Goal: Information Seeking & Learning: Find contact information

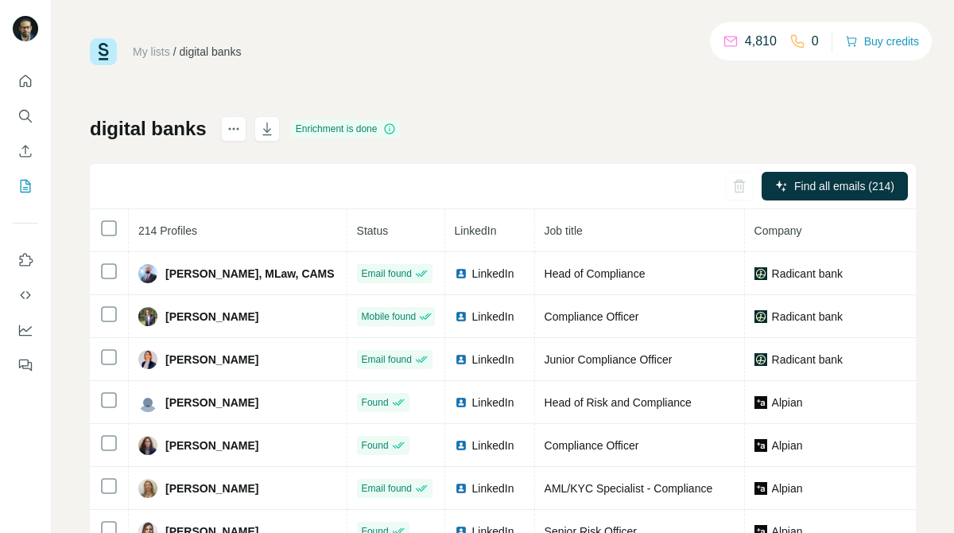
click at [26, 115] on icon "Search" at bounding box center [25, 116] width 16 height 16
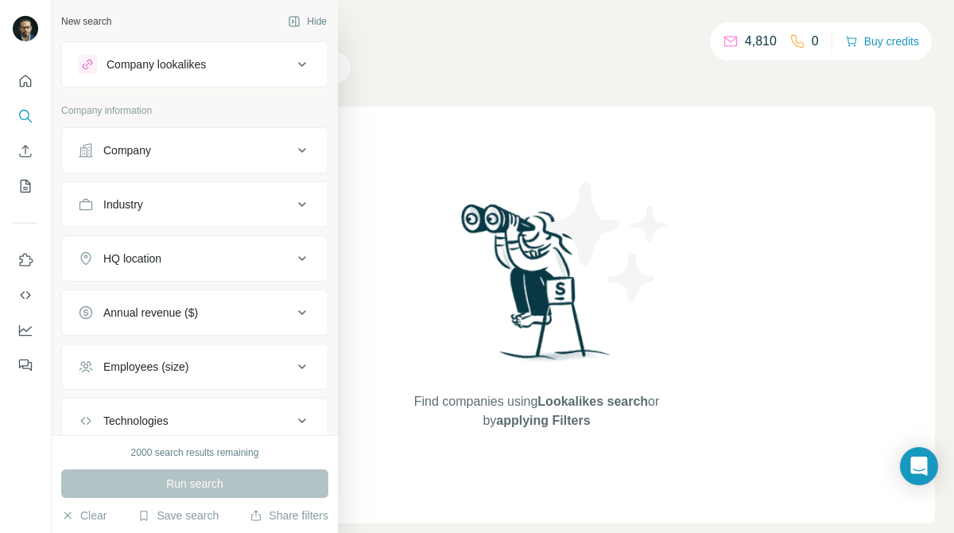
click at [184, 159] on button "Company" at bounding box center [195, 150] width 266 height 38
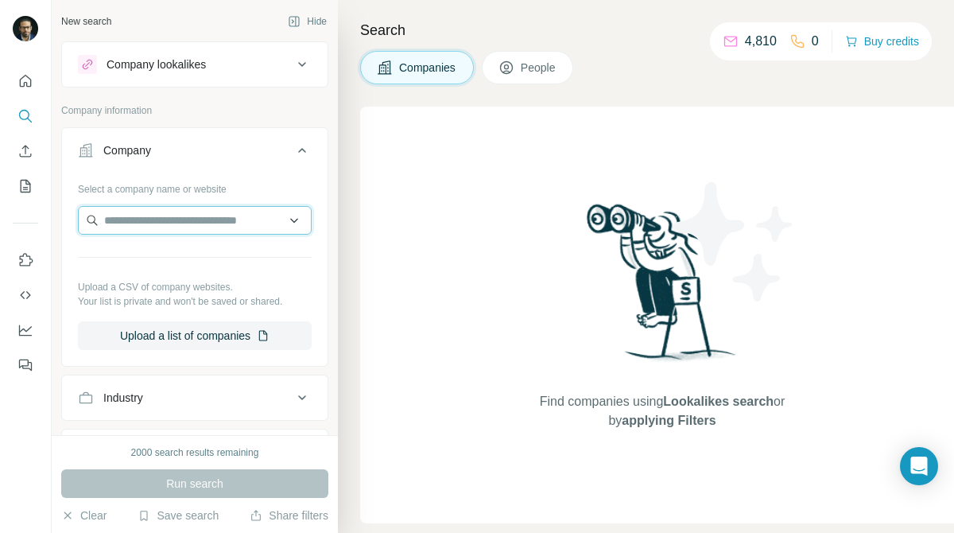
click at [181, 223] on input "text" at bounding box center [195, 220] width 234 height 29
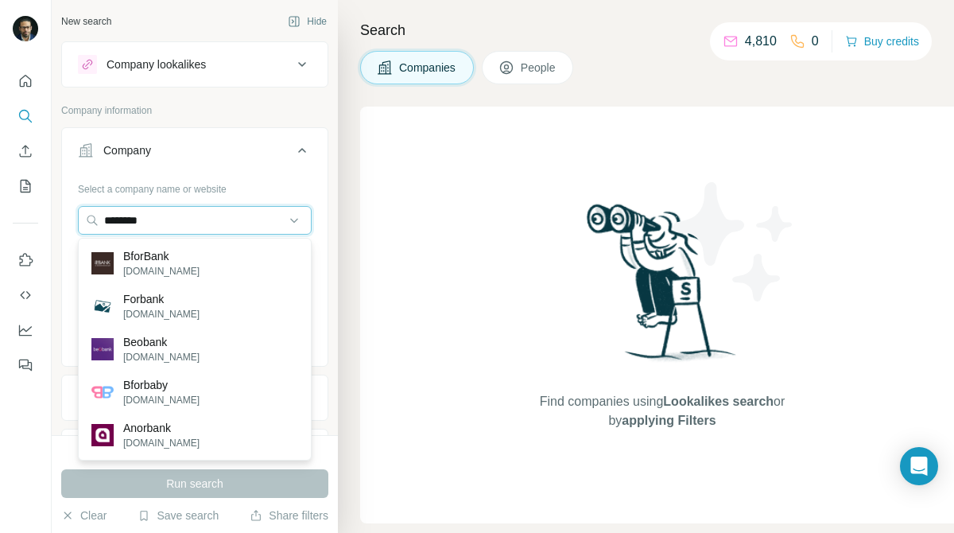
type input "********"
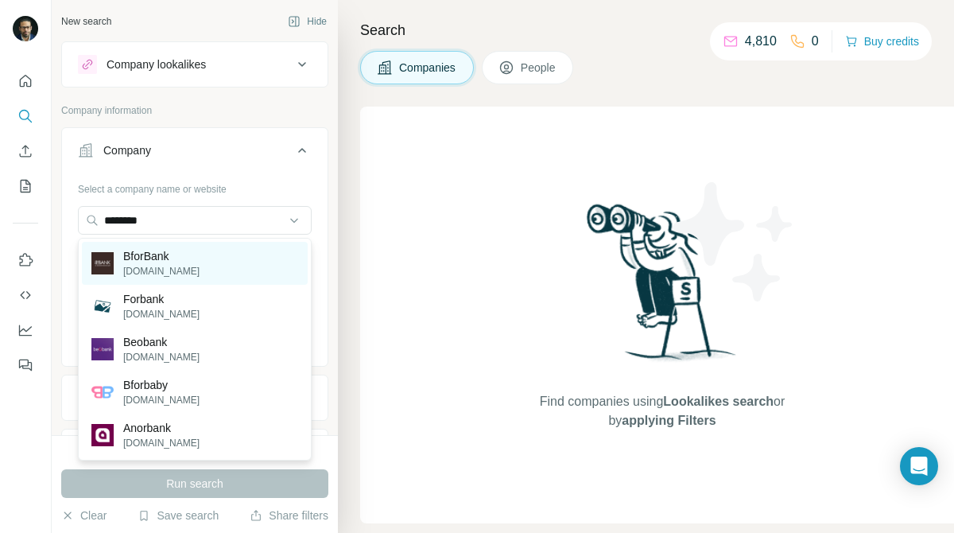
click at [208, 244] on div "BforBank [DOMAIN_NAME]" at bounding box center [195, 263] width 226 height 43
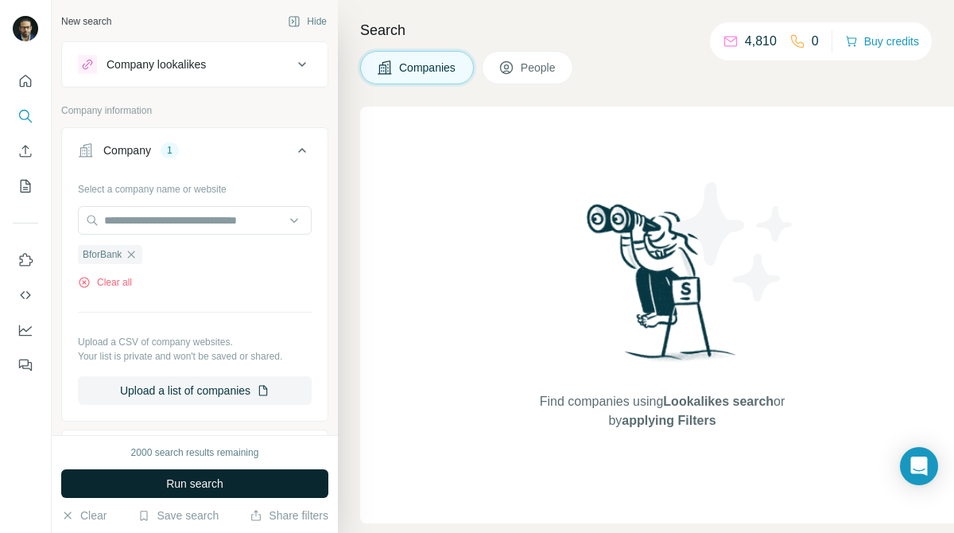
click at [262, 472] on button "Run search" at bounding box center [194, 483] width 267 height 29
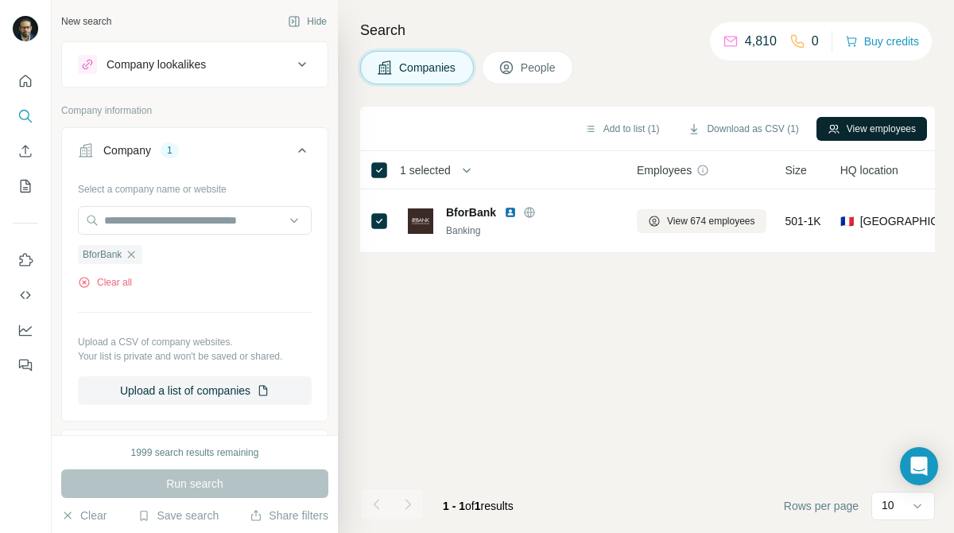
click at [891, 124] on button "View employees" at bounding box center [872, 129] width 111 height 24
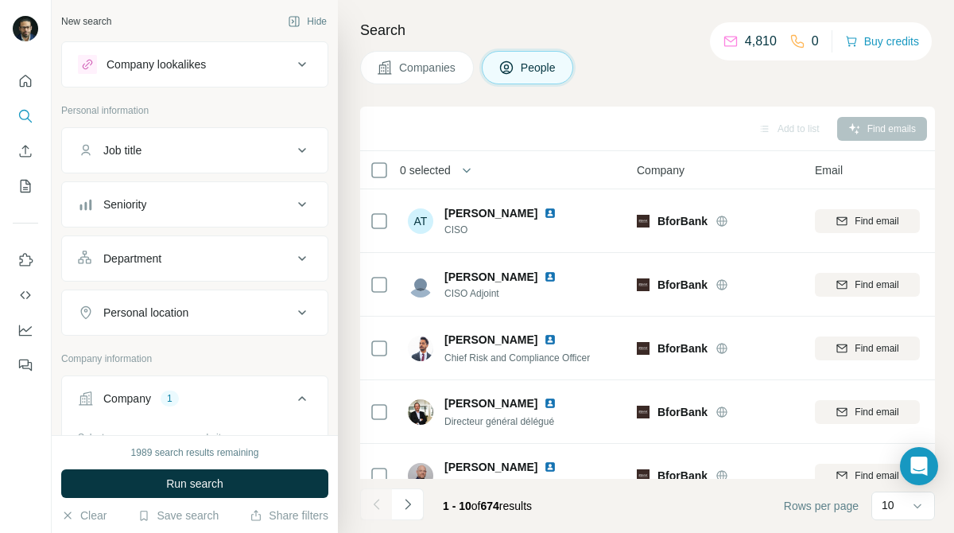
click at [199, 160] on button "Job title" at bounding box center [195, 150] width 266 height 38
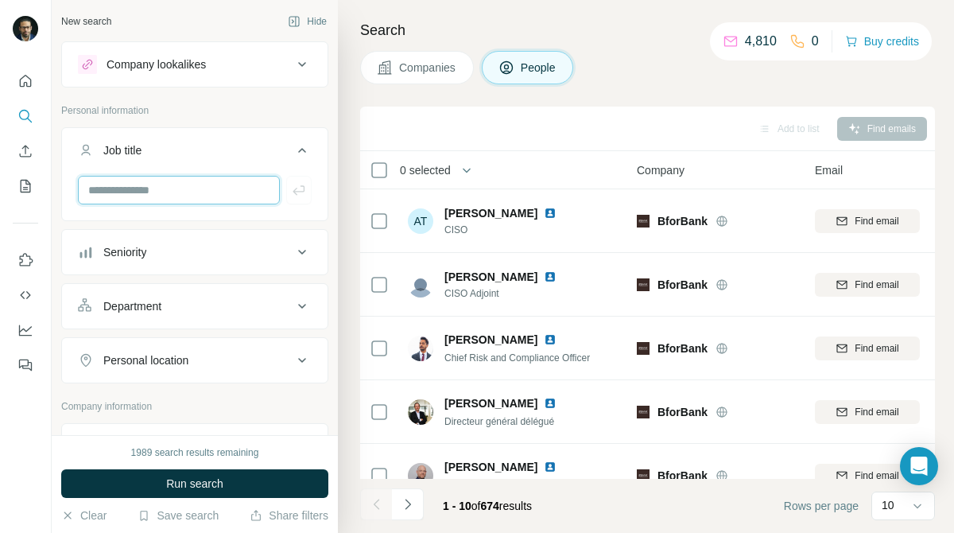
click at [186, 186] on input "text" at bounding box center [179, 190] width 202 height 29
type input "**********"
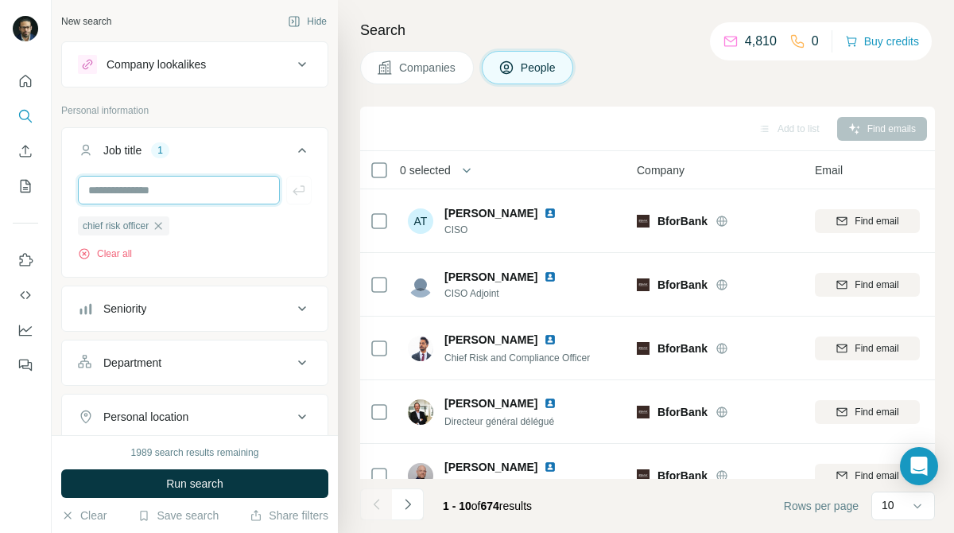
click at [231, 188] on input "text" at bounding box center [179, 190] width 202 height 29
type input "***"
type input "*****"
type input "***"
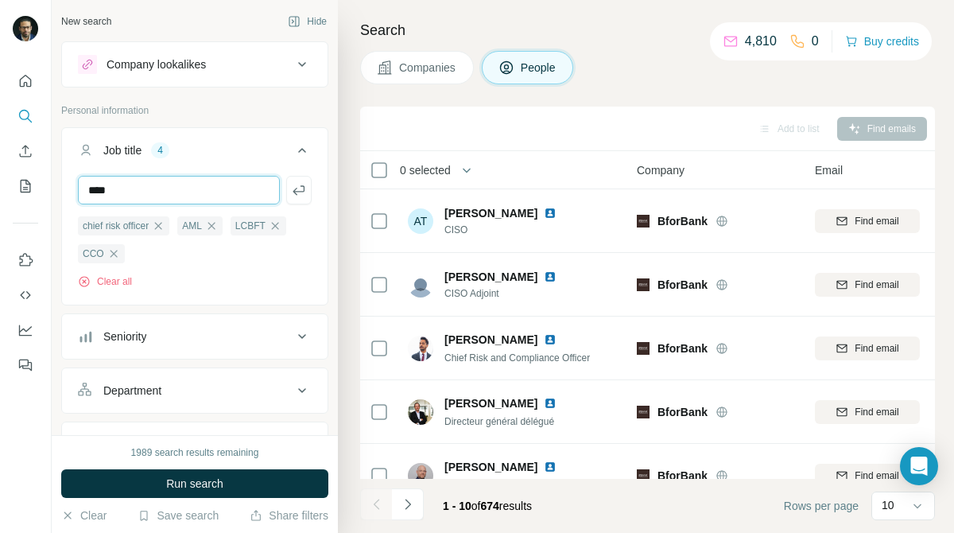
type input "****"
type input "**********"
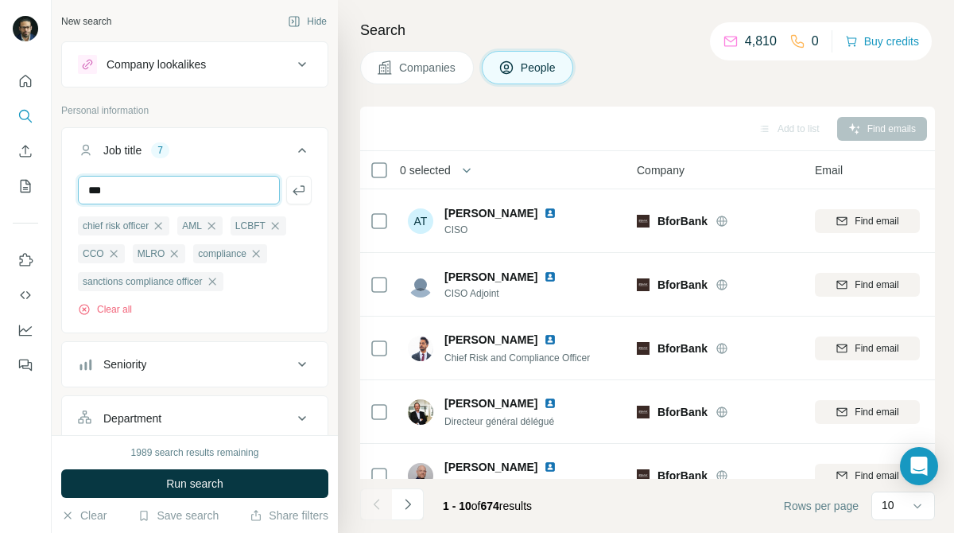
type input "***"
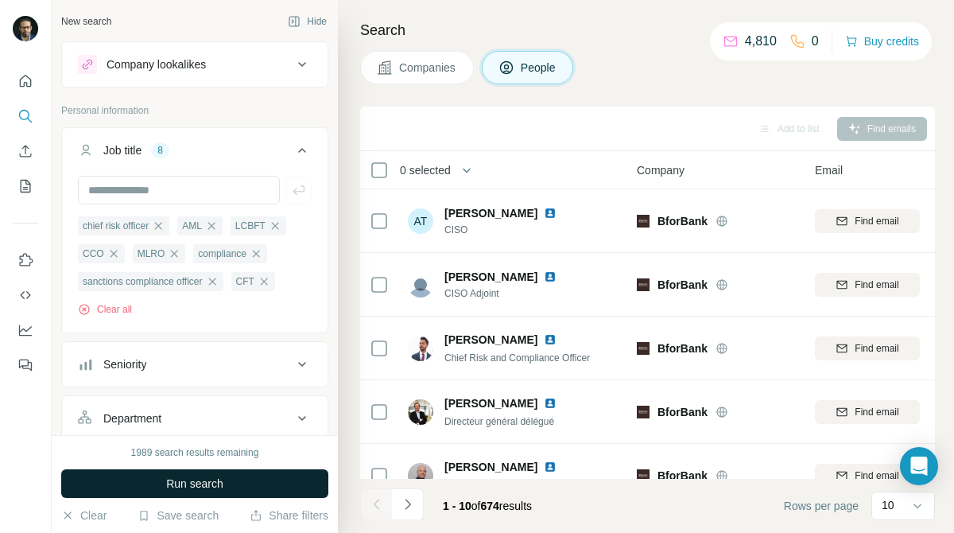
click at [204, 484] on span "Run search" at bounding box center [194, 484] width 57 height 16
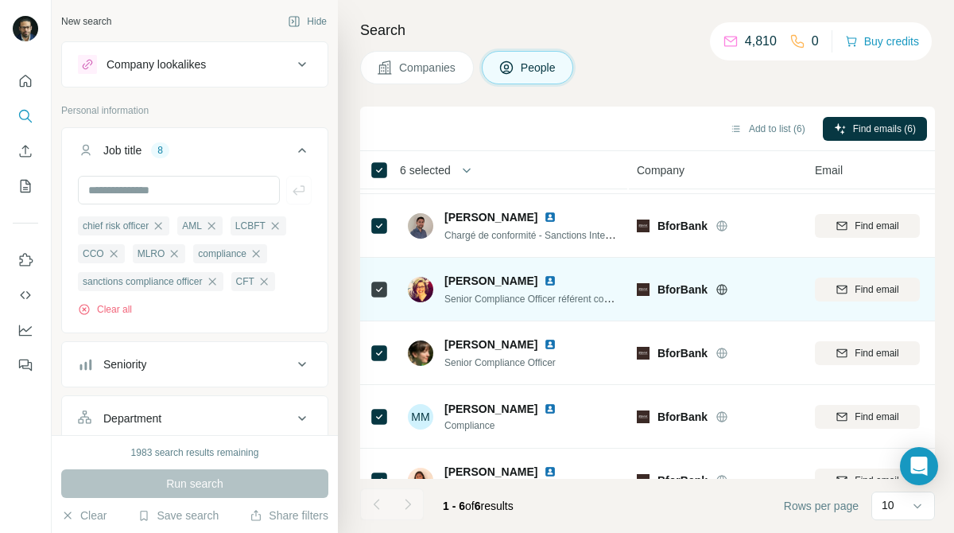
scroll to position [92, 0]
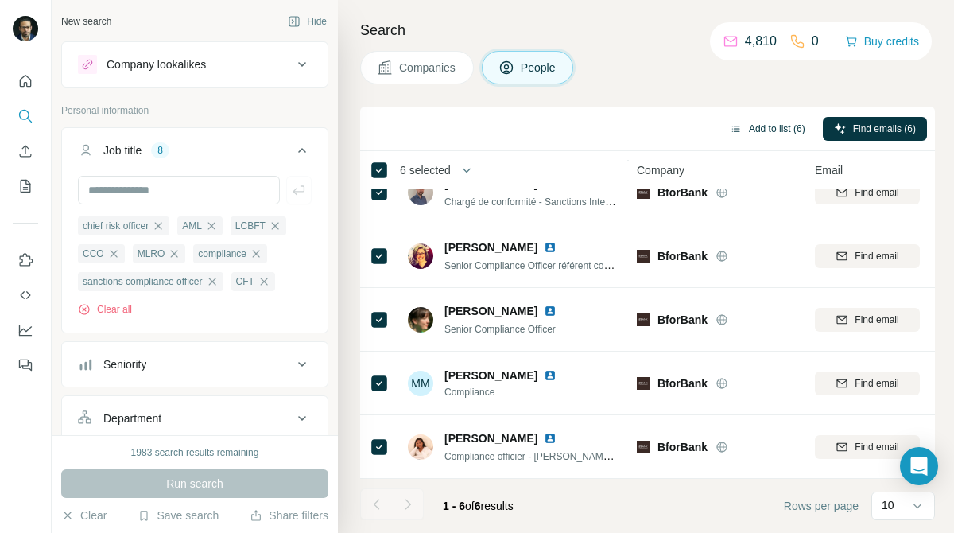
click at [758, 130] on button "Add to list (6)" at bounding box center [768, 129] width 98 height 24
click at [760, 129] on button "Add to list (6)" at bounding box center [768, 129] width 98 height 24
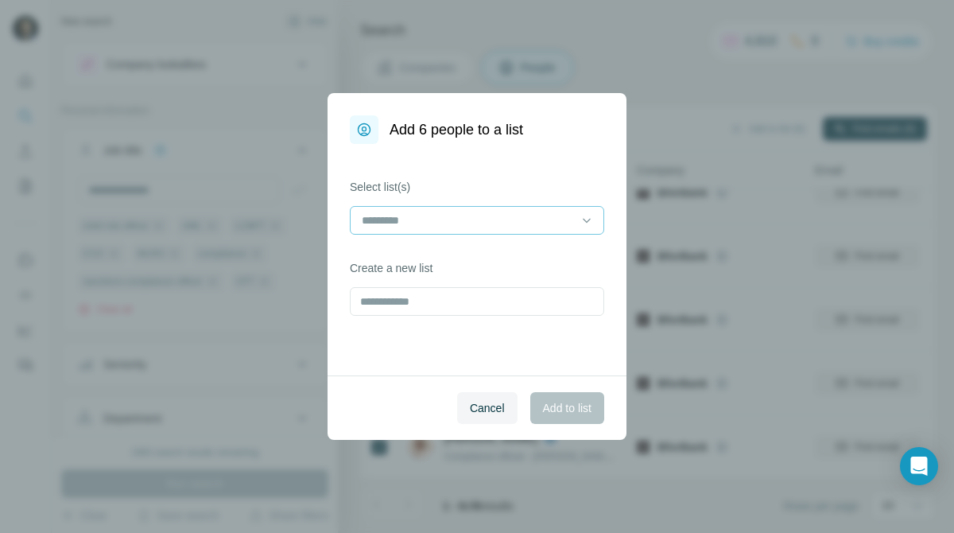
click at [545, 216] on input at bounding box center [467, 220] width 215 height 17
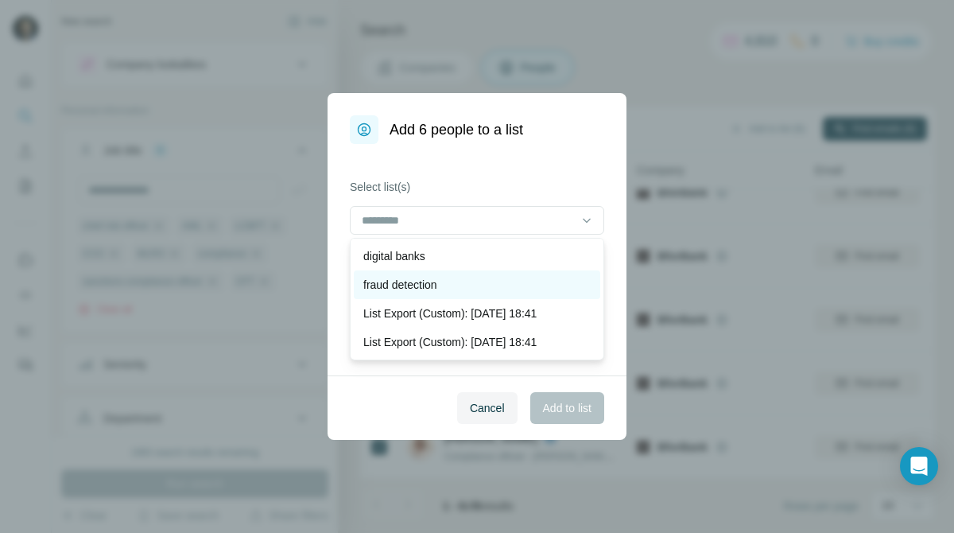
click at [464, 280] on div "fraud detection" at bounding box center [476, 285] width 227 height 16
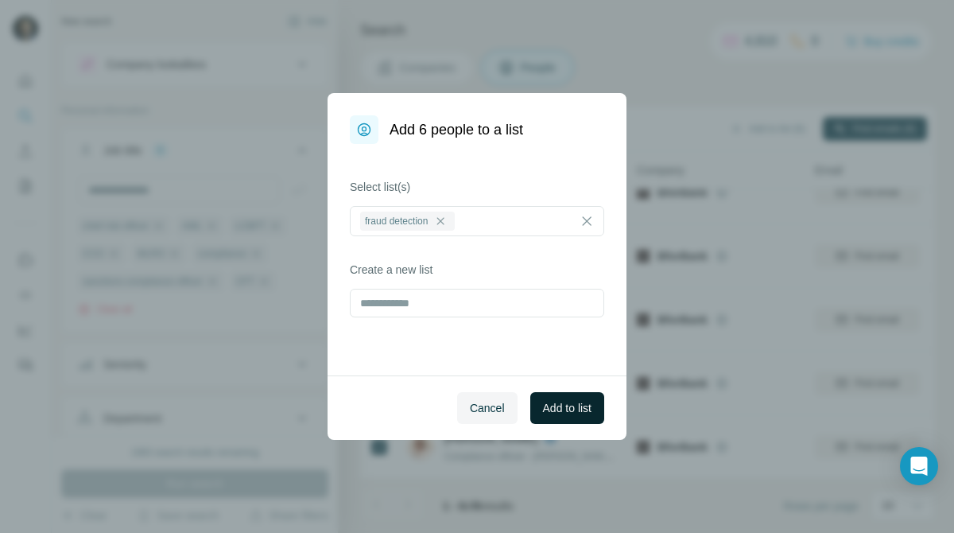
click at [583, 405] on span "Add to list" at bounding box center [567, 408] width 49 height 16
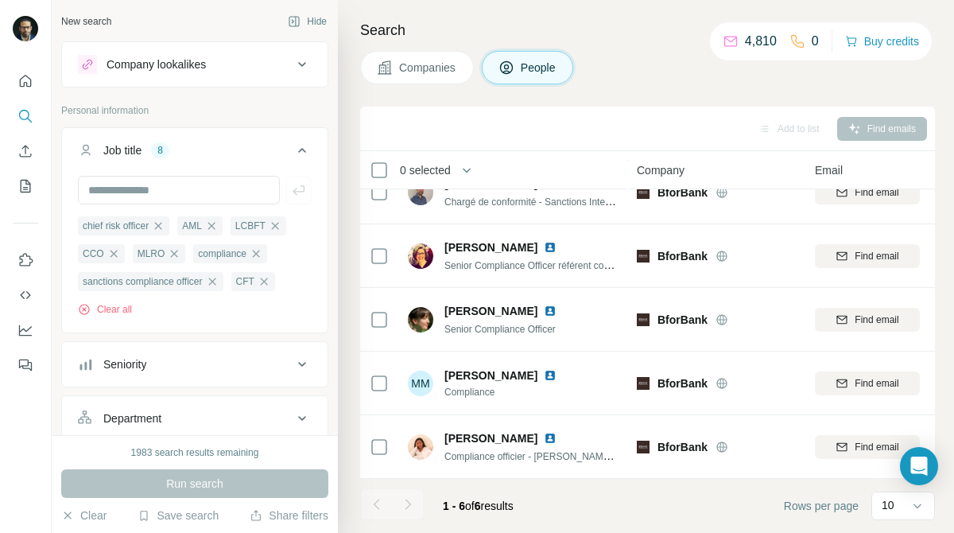
click at [416, 69] on span "Companies" at bounding box center [428, 68] width 58 height 16
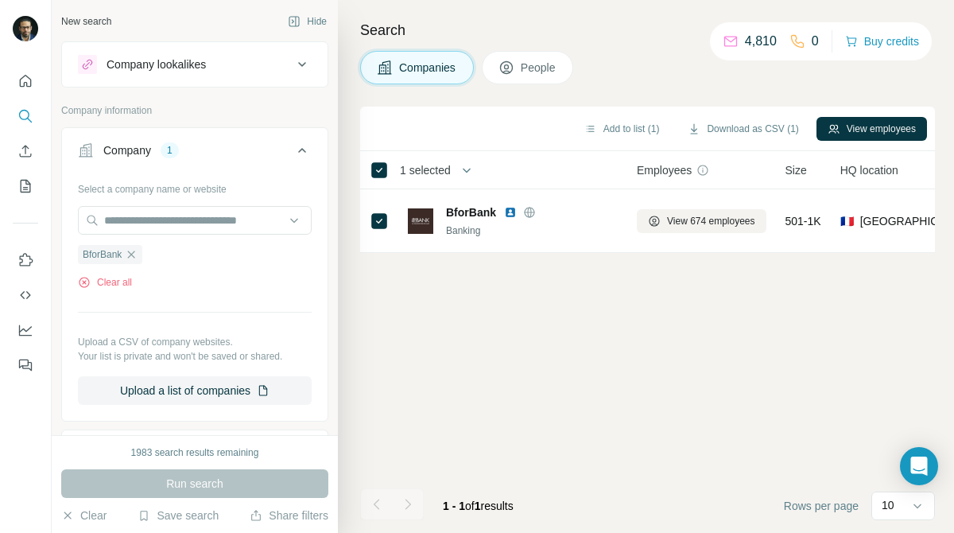
scroll to position [0, 0]
click at [127, 250] on icon "button" at bounding box center [131, 254] width 13 height 13
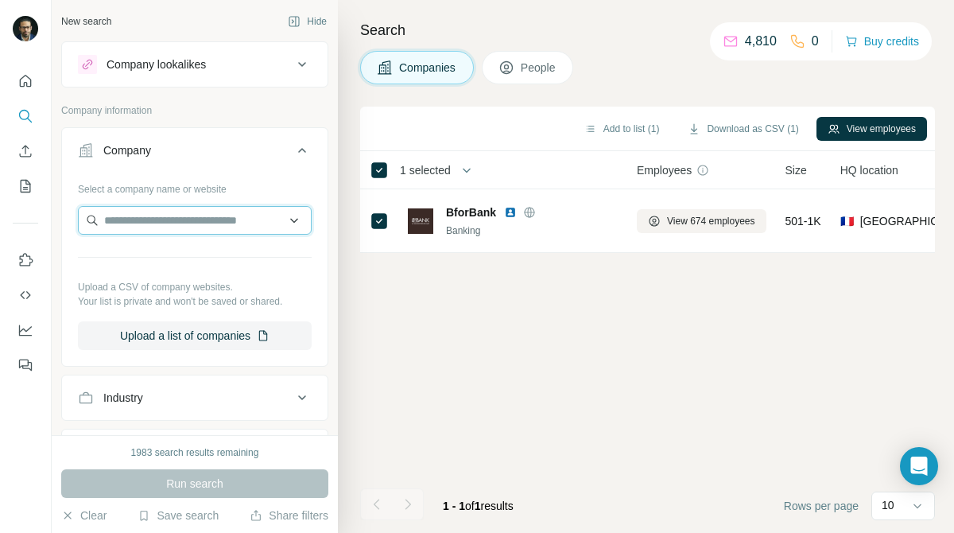
click at [195, 218] on input "text" at bounding box center [195, 220] width 234 height 29
type input "*"
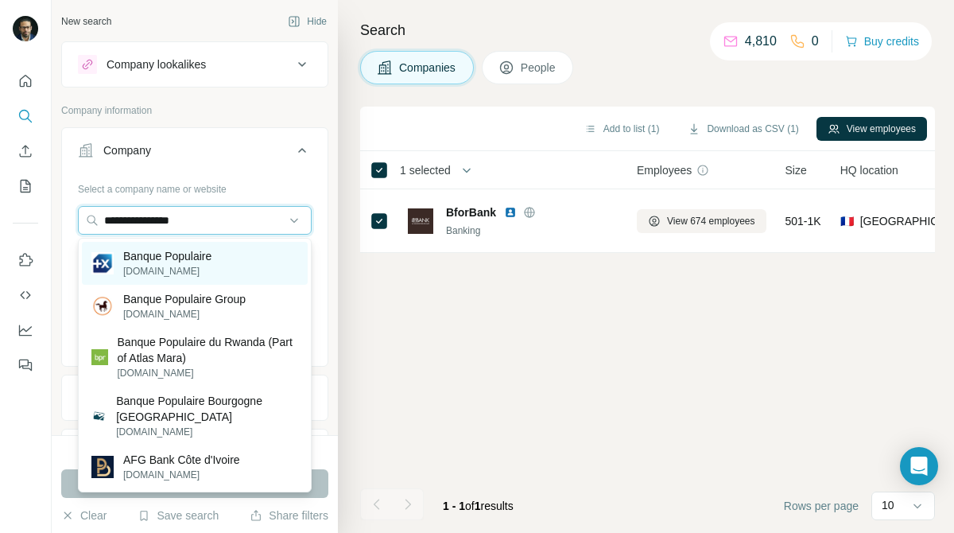
type input "**********"
click at [247, 258] on div "Banque Populaire [DOMAIN_NAME]" at bounding box center [195, 263] width 226 height 43
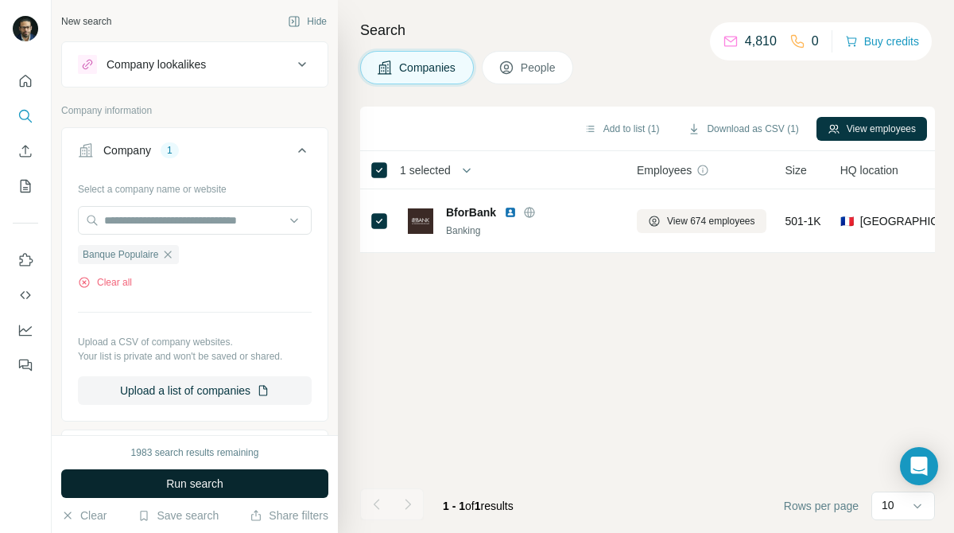
click at [244, 478] on button "Run search" at bounding box center [194, 483] width 267 height 29
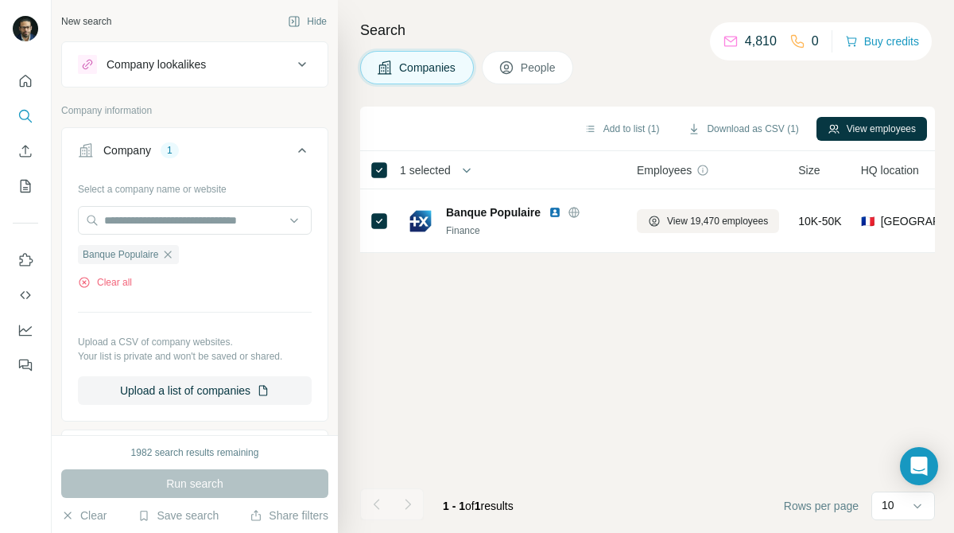
click at [877, 115] on div "Add to list (1) Download as CSV (1) View employees" at bounding box center [647, 129] width 559 height 28
click at [879, 125] on button "View employees" at bounding box center [872, 129] width 111 height 24
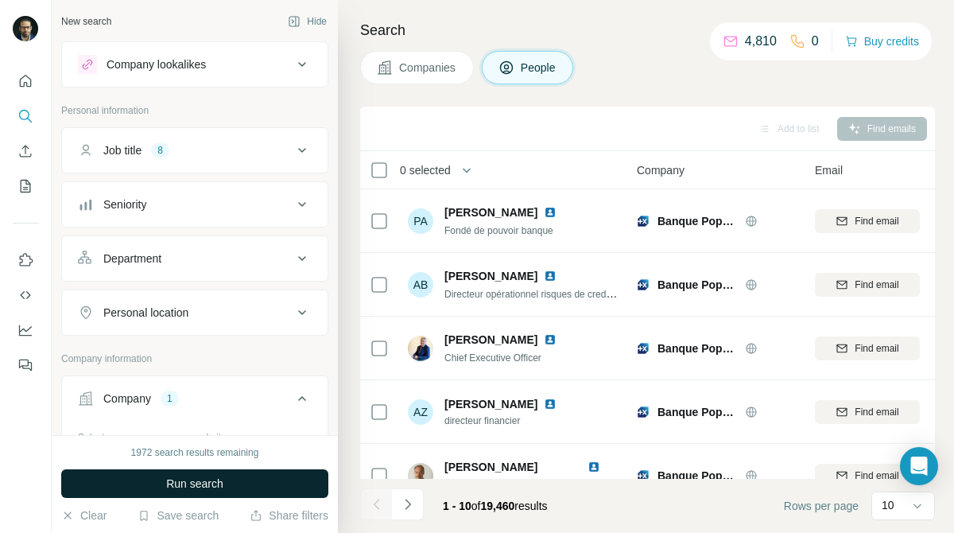
click at [275, 475] on button "Run search" at bounding box center [194, 483] width 267 height 29
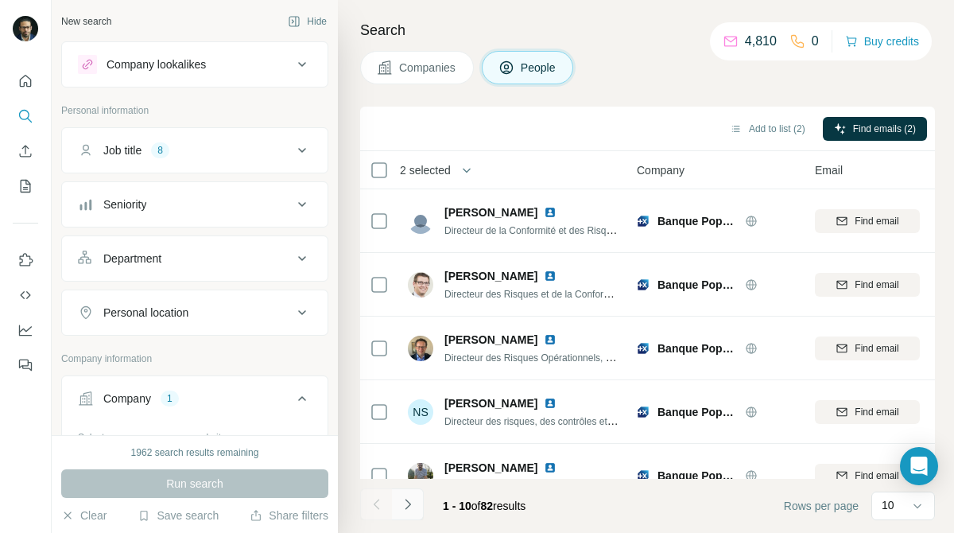
click at [414, 508] on icon "Navigate to next page" at bounding box center [408, 504] width 16 height 16
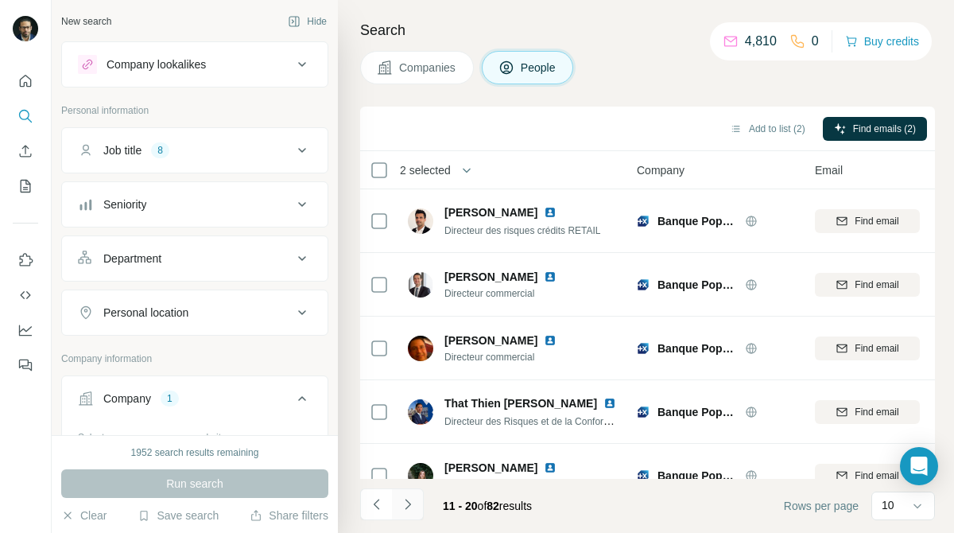
click at [410, 501] on icon "Navigate to next page" at bounding box center [408, 504] width 16 height 16
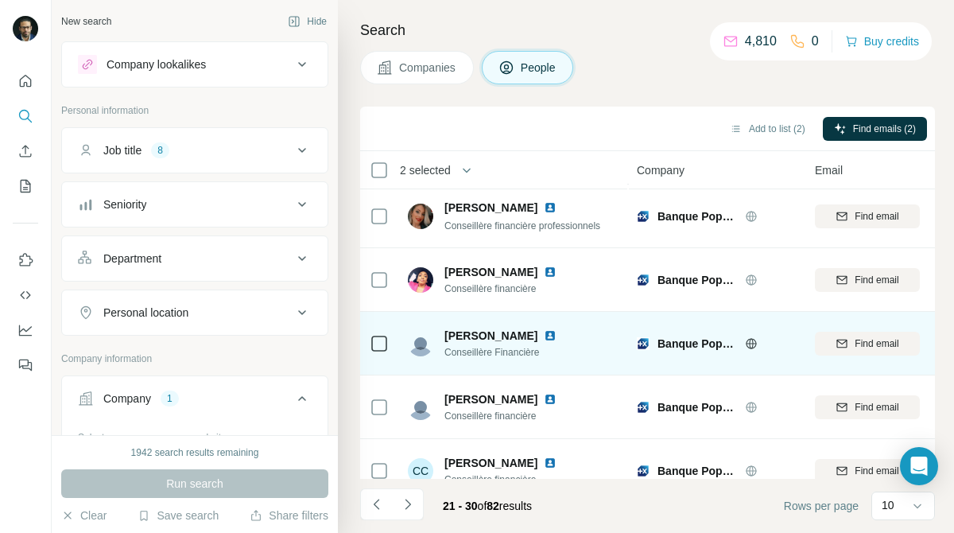
scroll to position [347, 0]
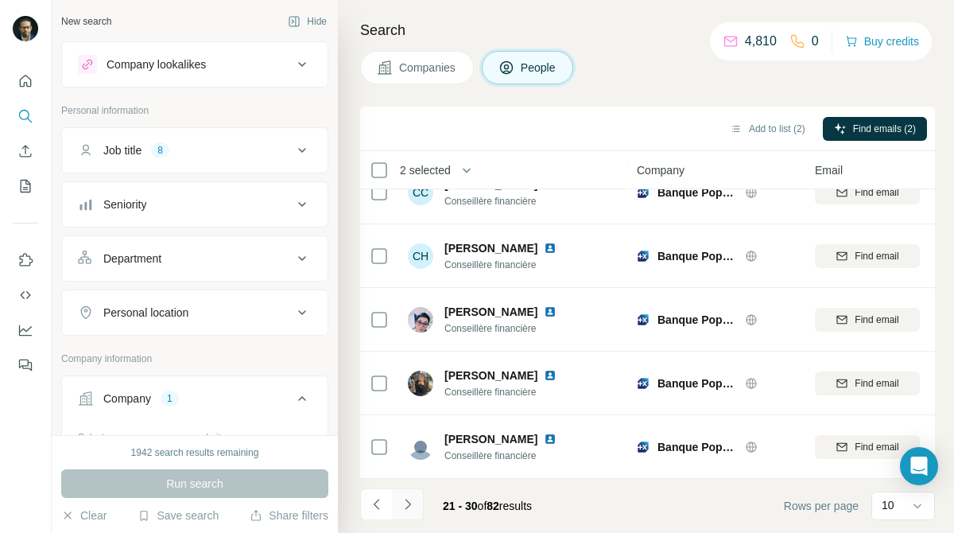
click at [409, 503] on icon "Navigate to next page" at bounding box center [408, 504] width 6 height 10
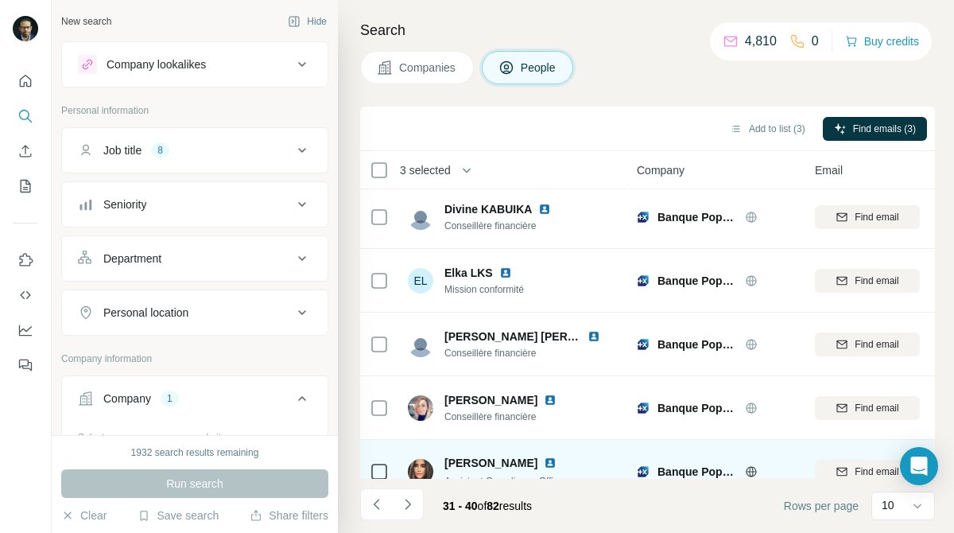
scroll to position [0, 0]
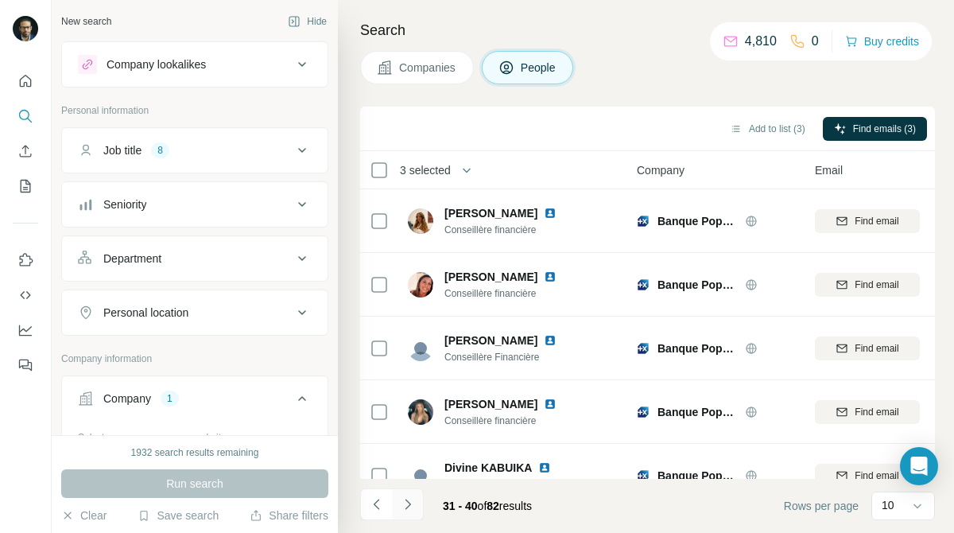
click at [423, 506] on button "Navigate to next page" at bounding box center [408, 504] width 32 height 32
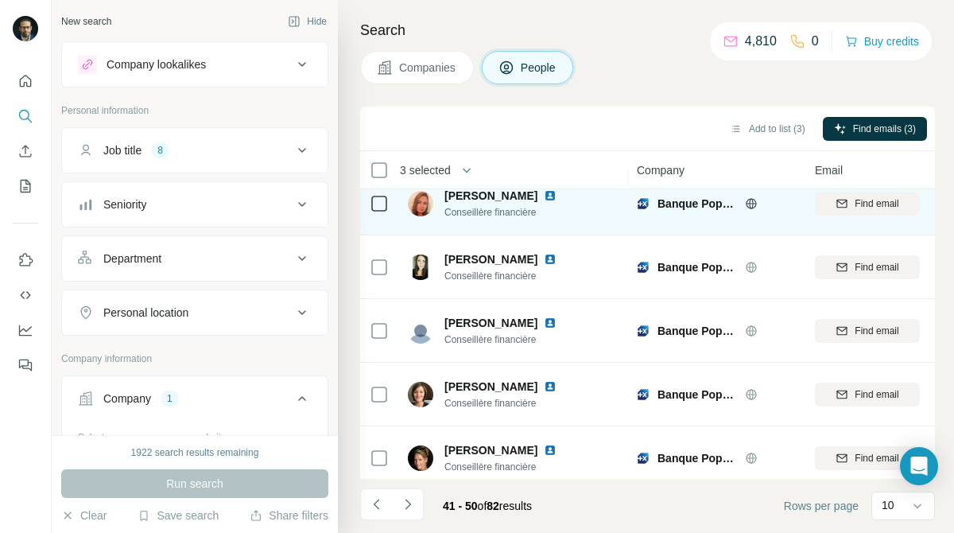
scroll to position [347, 0]
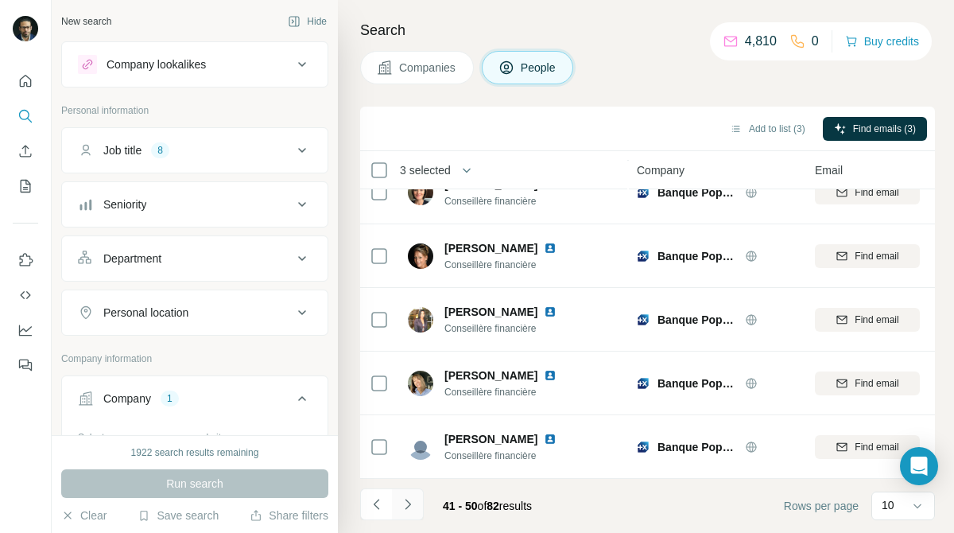
click at [410, 513] on button "Navigate to next page" at bounding box center [408, 504] width 32 height 32
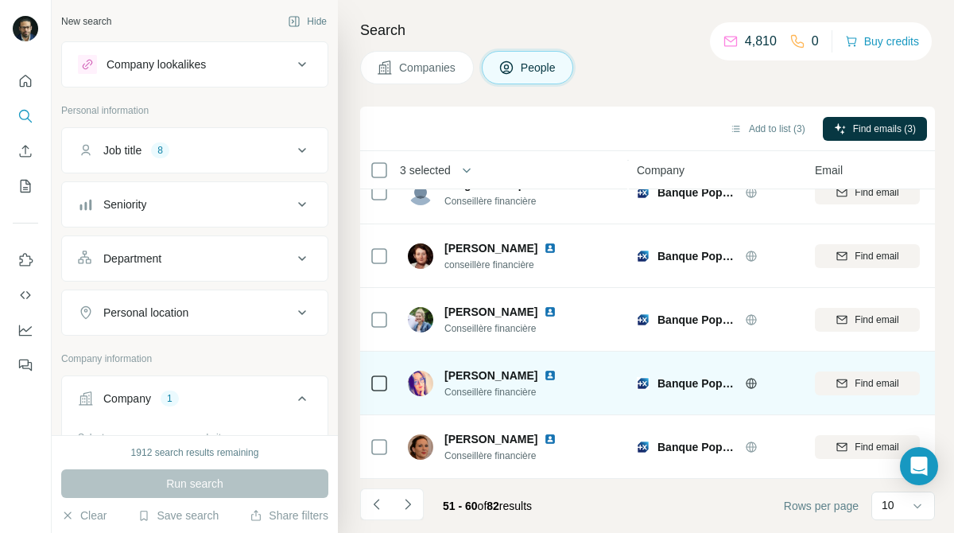
scroll to position [0, 0]
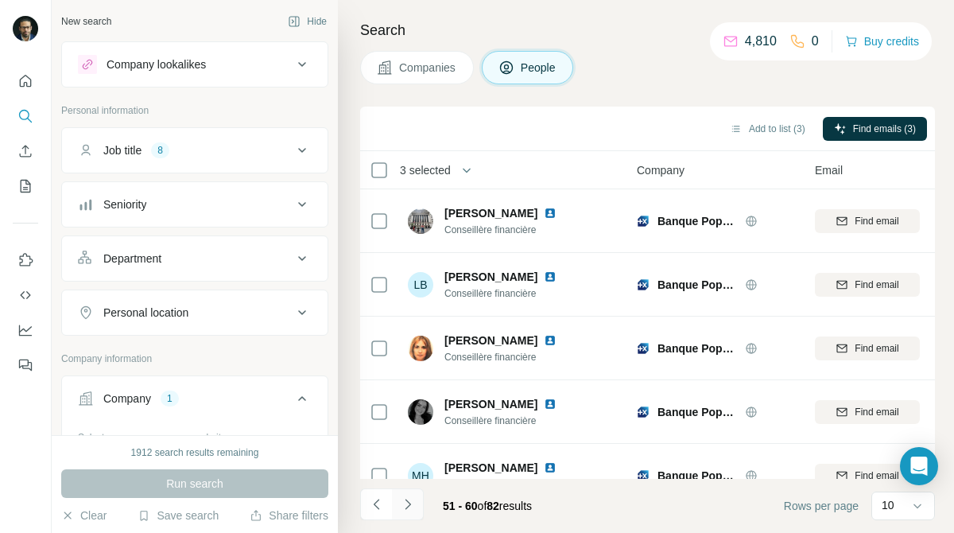
click at [418, 510] on button "Navigate to next page" at bounding box center [408, 504] width 32 height 32
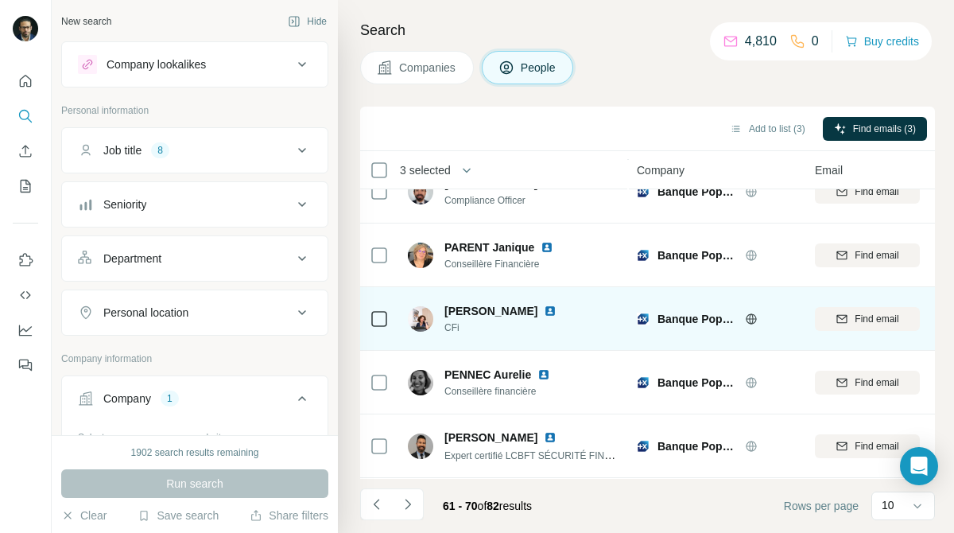
scroll to position [285, 0]
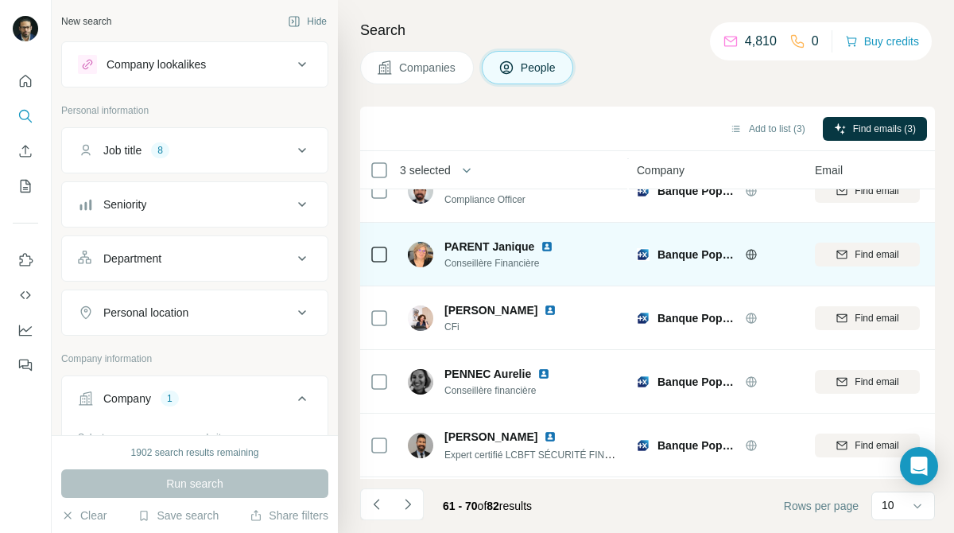
click at [404, 247] on td "PARENT Janique Conseillère Financière" at bounding box center [513, 255] width 231 height 64
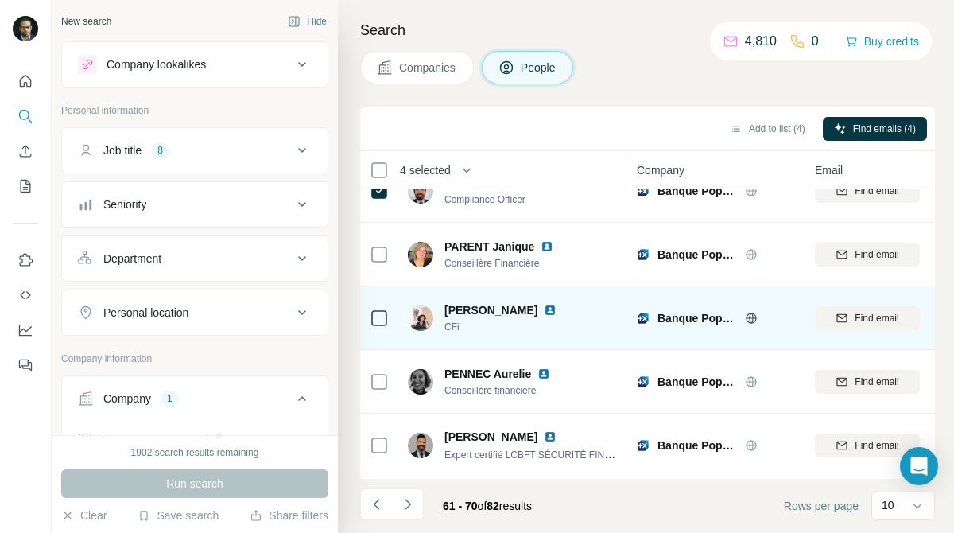
scroll to position [347, 0]
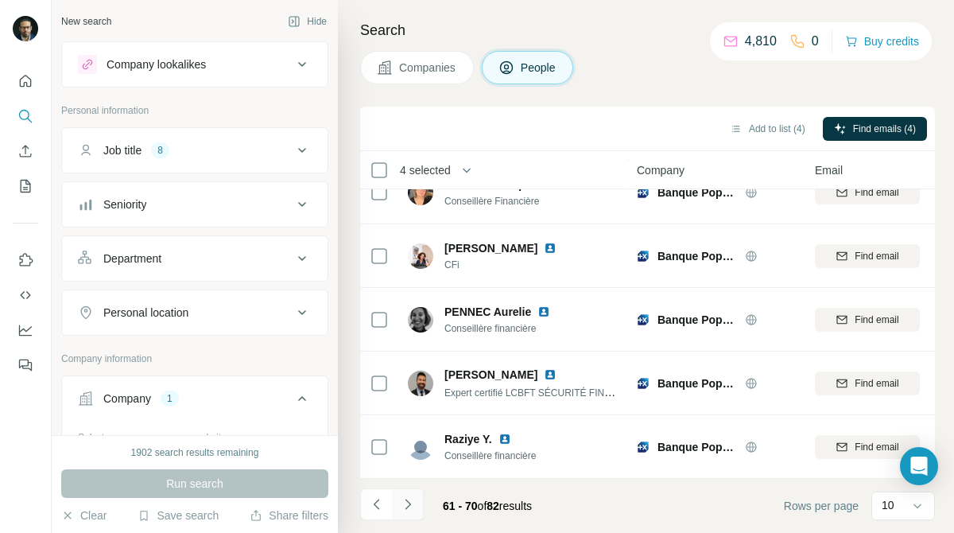
click at [410, 501] on icon "Navigate to next page" at bounding box center [408, 504] width 16 height 16
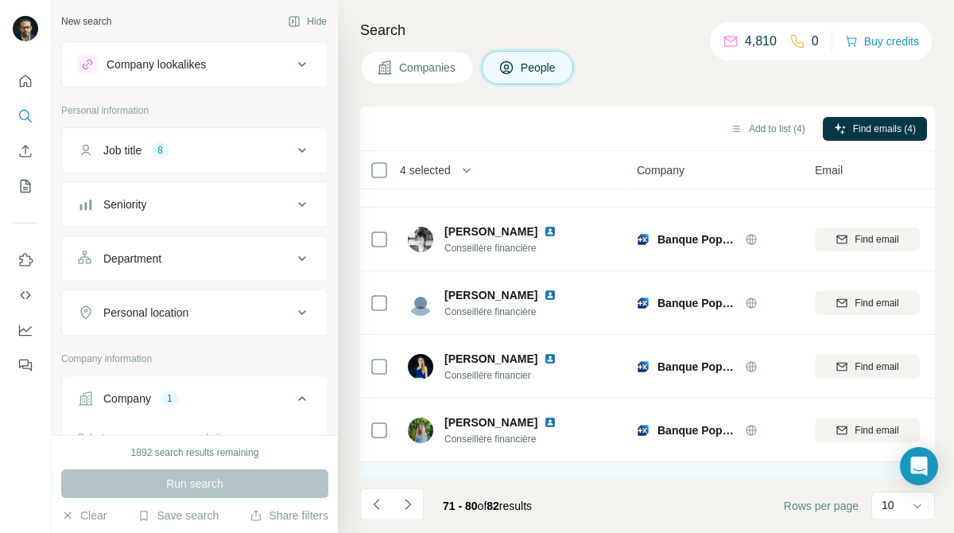
scroll to position [0, 0]
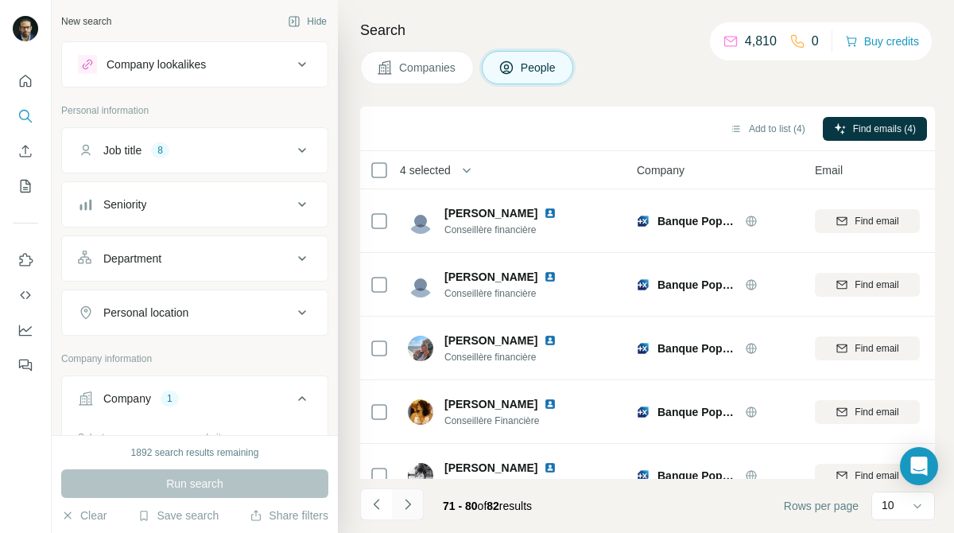
click at [411, 499] on icon "Navigate to next page" at bounding box center [408, 504] width 16 height 16
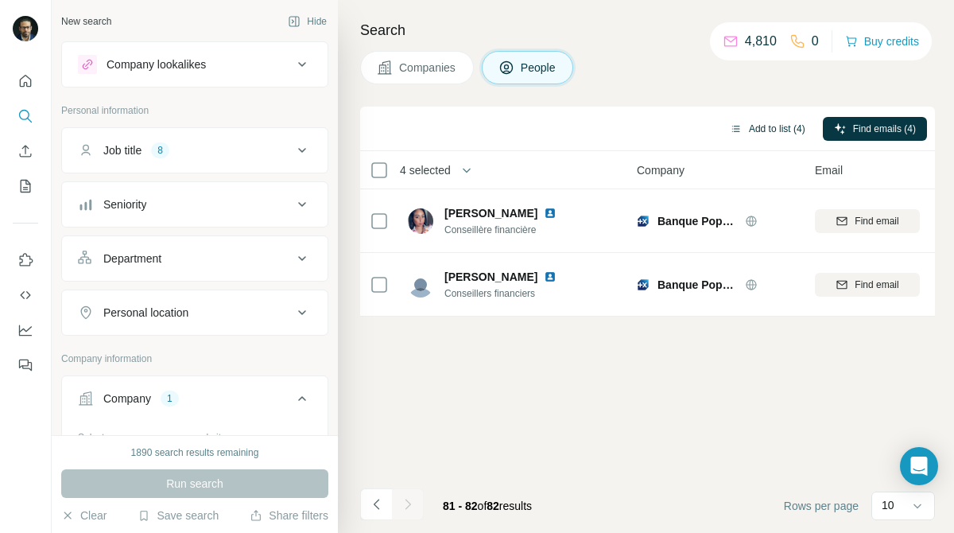
click at [763, 126] on button "Add to list (4)" at bounding box center [768, 129] width 98 height 24
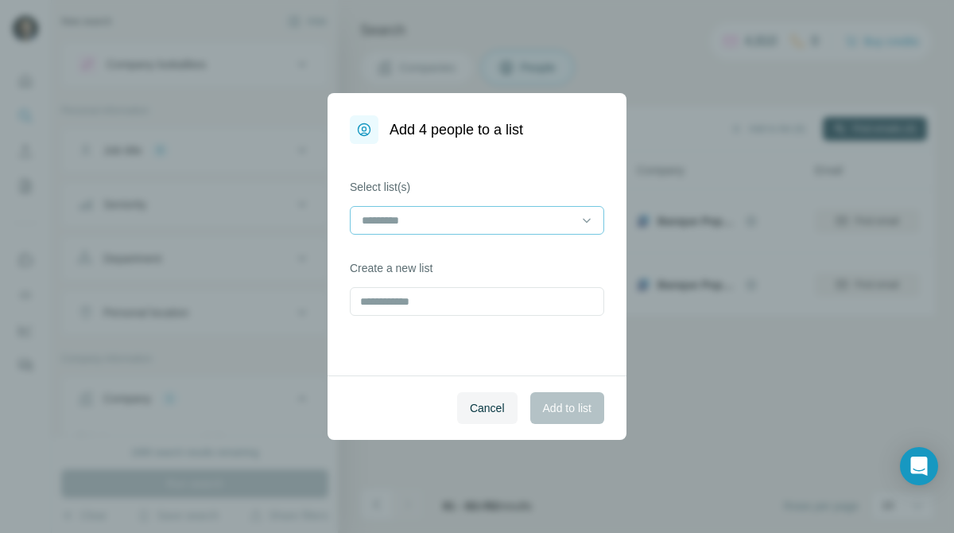
click at [557, 212] on input at bounding box center [467, 220] width 215 height 17
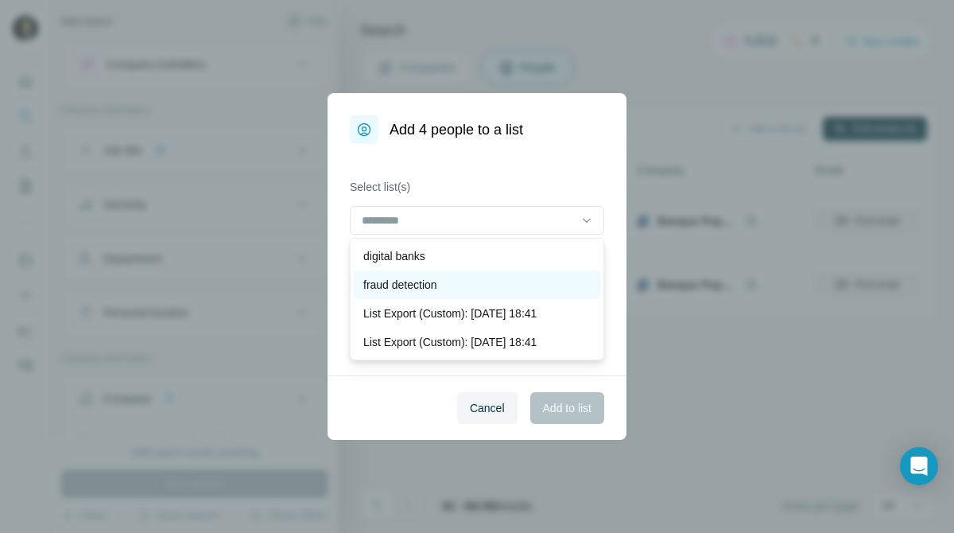
click at [509, 281] on div "fraud detection" at bounding box center [476, 285] width 227 height 16
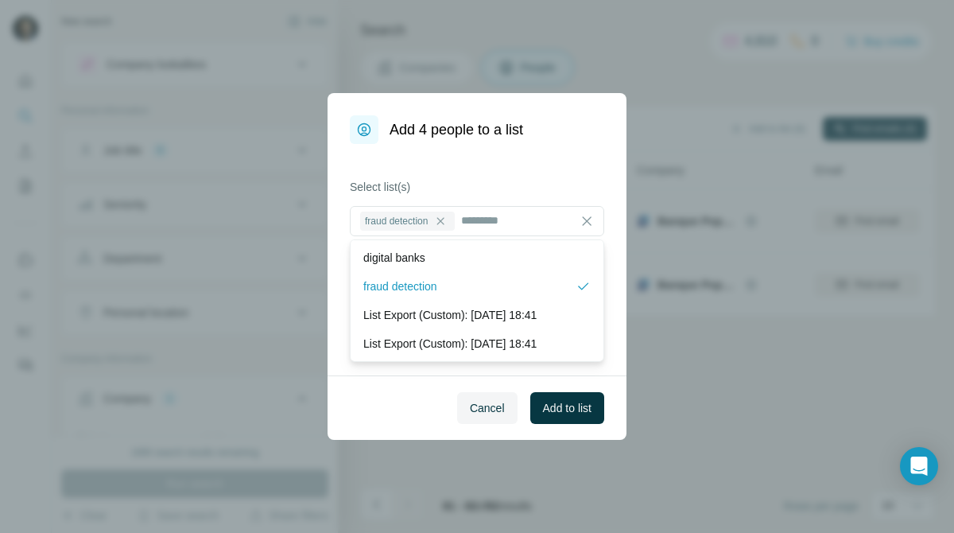
click at [559, 402] on span "Add to list" at bounding box center [567, 408] width 49 height 16
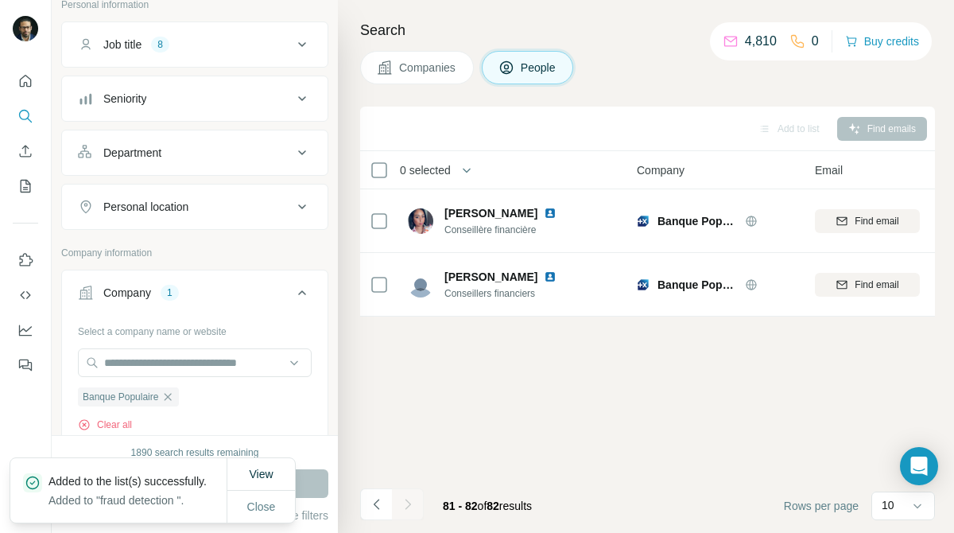
scroll to position [109, 0]
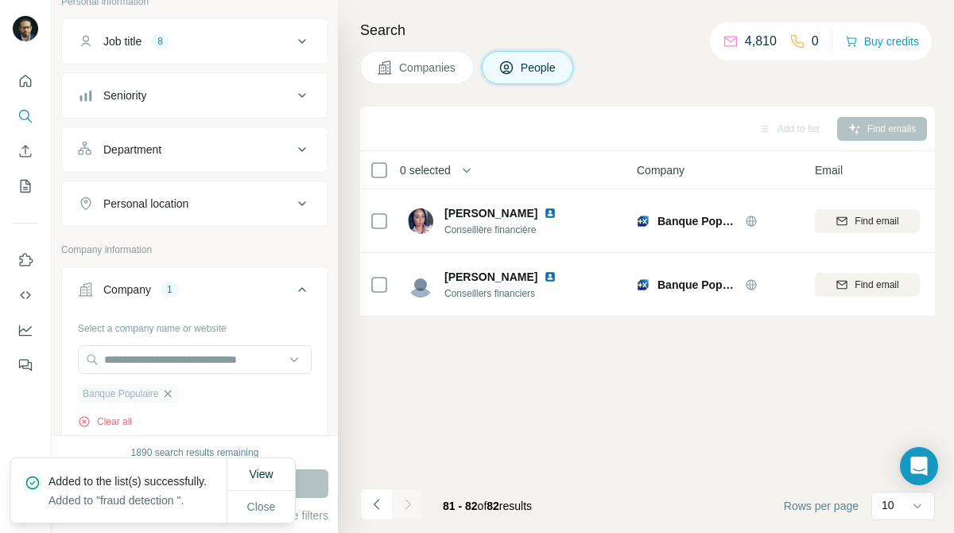
click at [170, 392] on icon "button" at bounding box center [167, 393] width 13 height 13
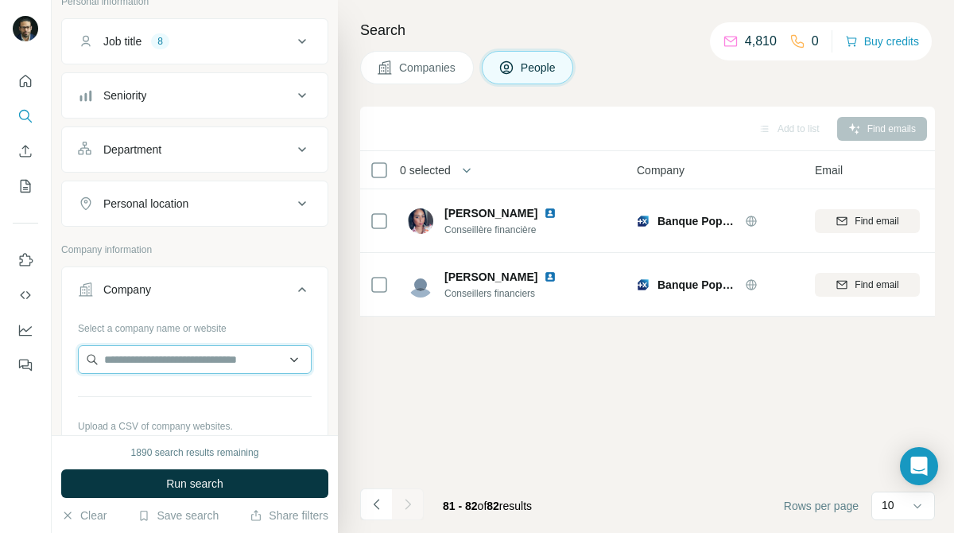
click at [211, 357] on input "text" at bounding box center [195, 359] width 234 height 29
type input "**********"
click at [259, 355] on input "**********" at bounding box center [195, 359] width 234 height 29
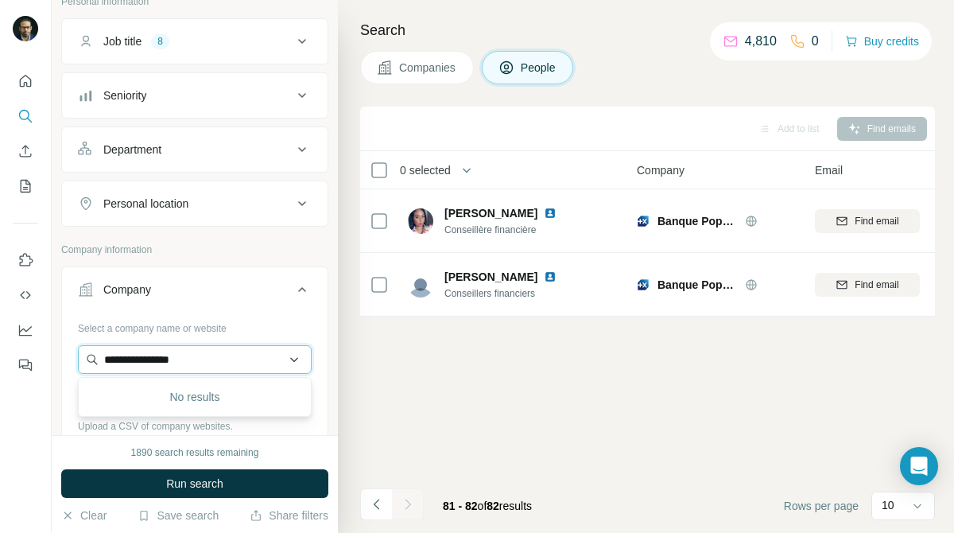
click at [259, 355] on input "**********" at bounding box center [195, 359] width 234 height 29
paste input "**********"
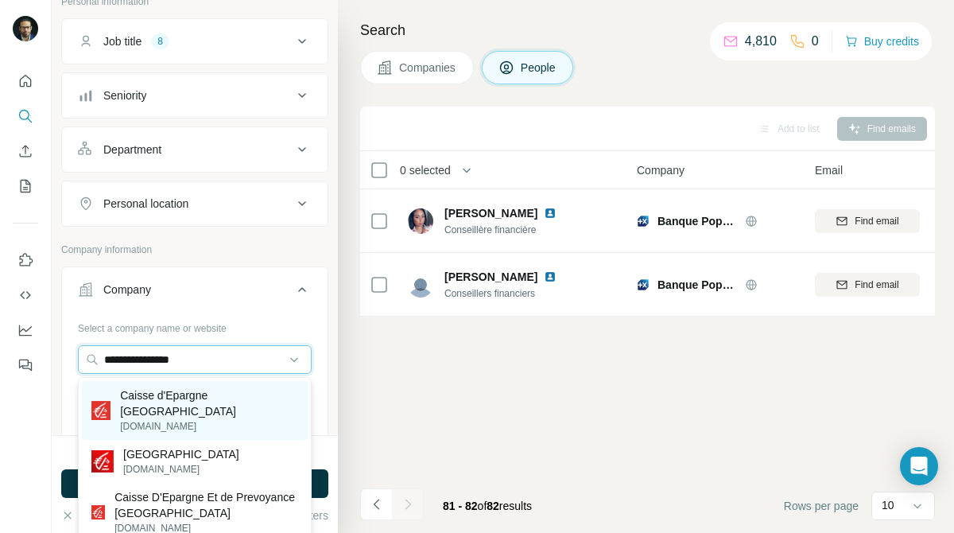
type input "**********"
click at [227, 419] on p "[DOMAIN_NAME]" at bounding box center [209, 426] width 178 height 14
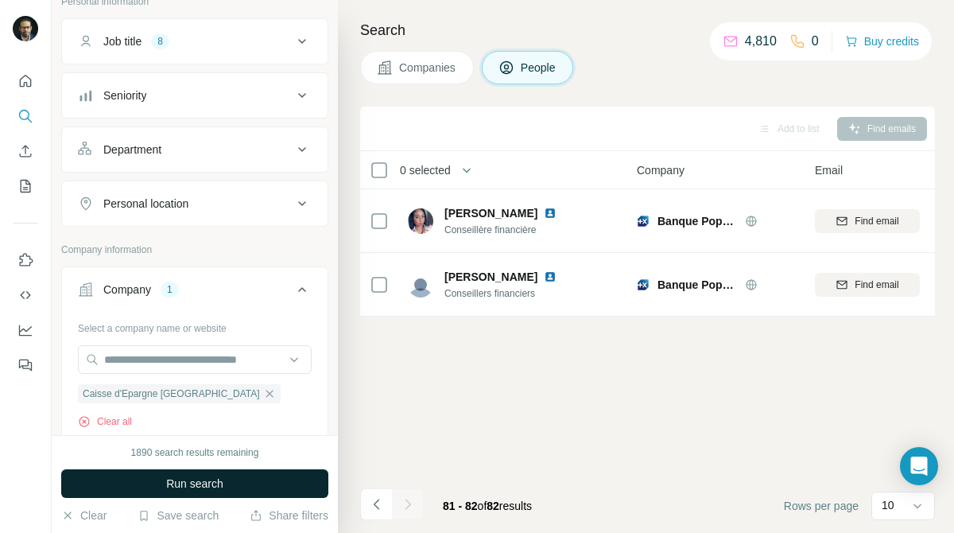
click at [232, 480] on button "Run search" at bounding box center [194, 483] width 267 height 29
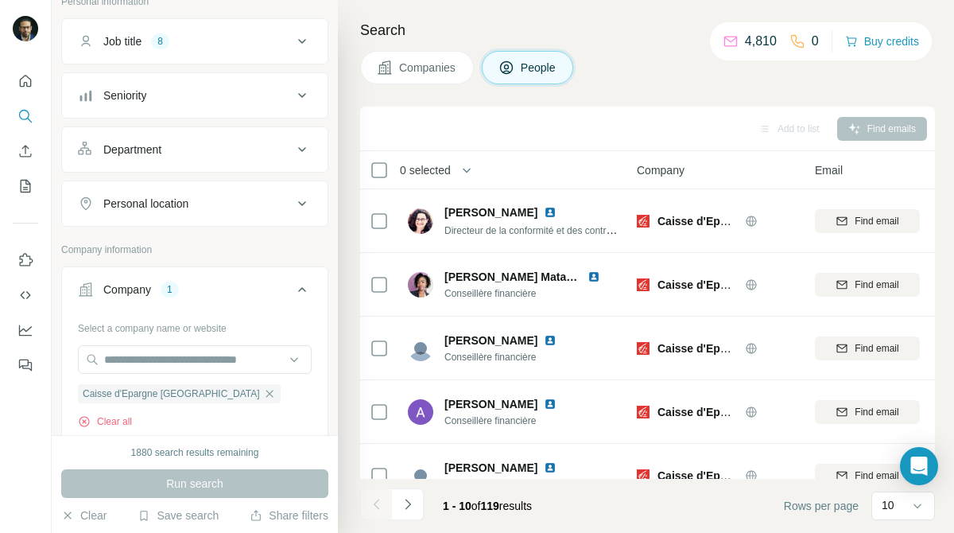
click at [440, 56] on button "Companies" at bounding box center [417, 67] width 114 height 33
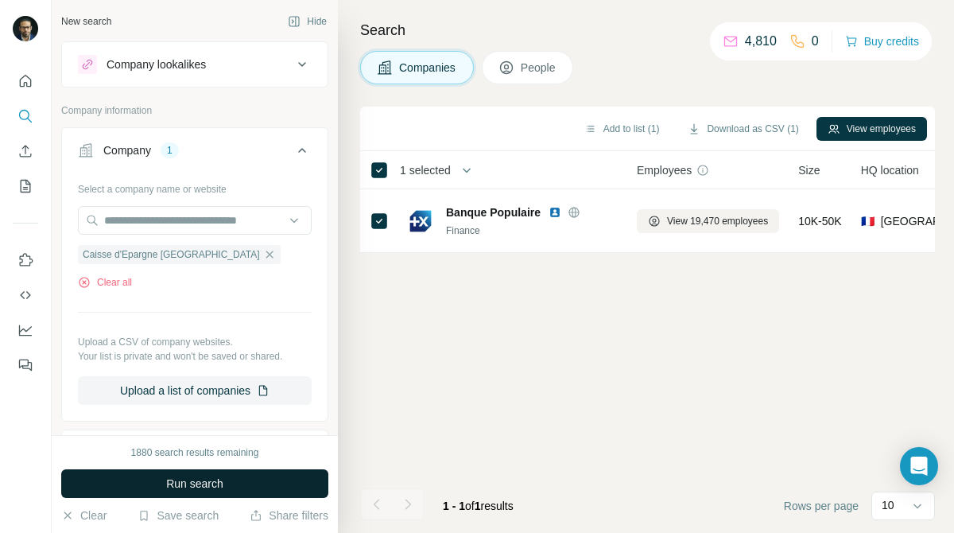
click at [274, 492] on button "Run search" at bounding box center [194, 483] width 267 height 29
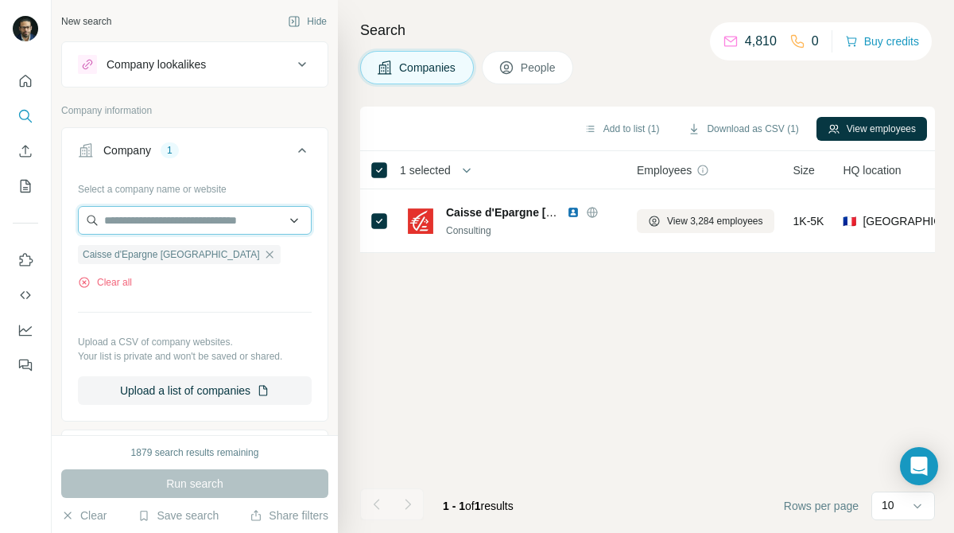
click at [204, 220] on input "text" at bounding box center [195, 220] width 234 height 29
paste input "**********"
type input "**********"
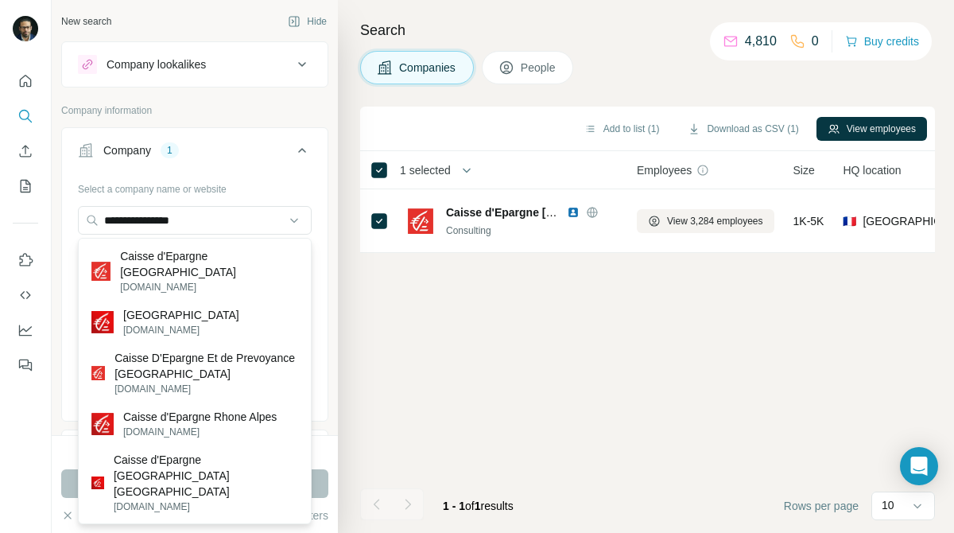
click at [678, 317] on div "Add to list (1) Download as CSV (1) View employees 1 selected Companies Employe…" at bounding box center [647, 320] width 575 height 426
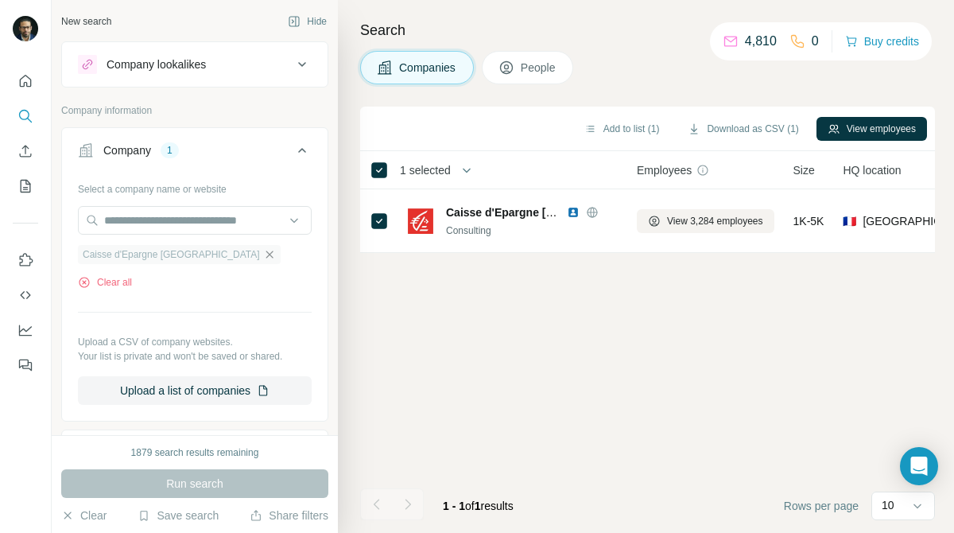
click at [263, 250] on icon "button" at bounding box center [269, 254] width 13 height 13
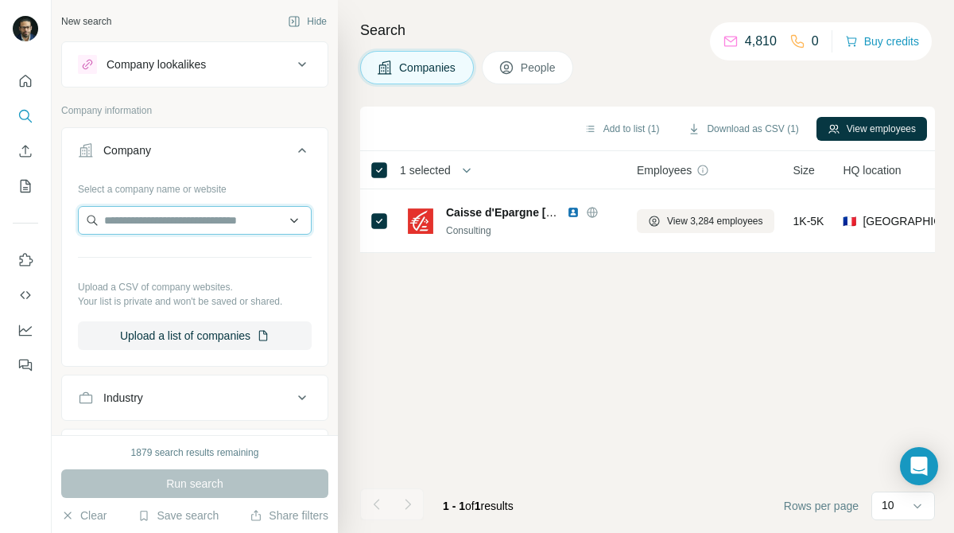
click at [233, 220] on input "text" at bounding box center [195, 220] width 234 height 29
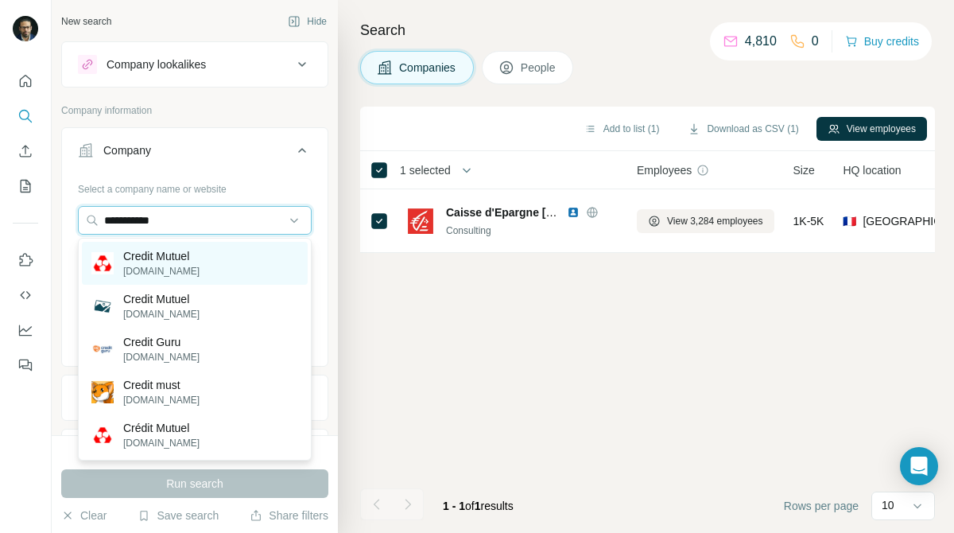
type input "**********"
click at [184, 271] on p "[DOMAIN_NAME]" at bounding box center [161, 271] width 76 height 14
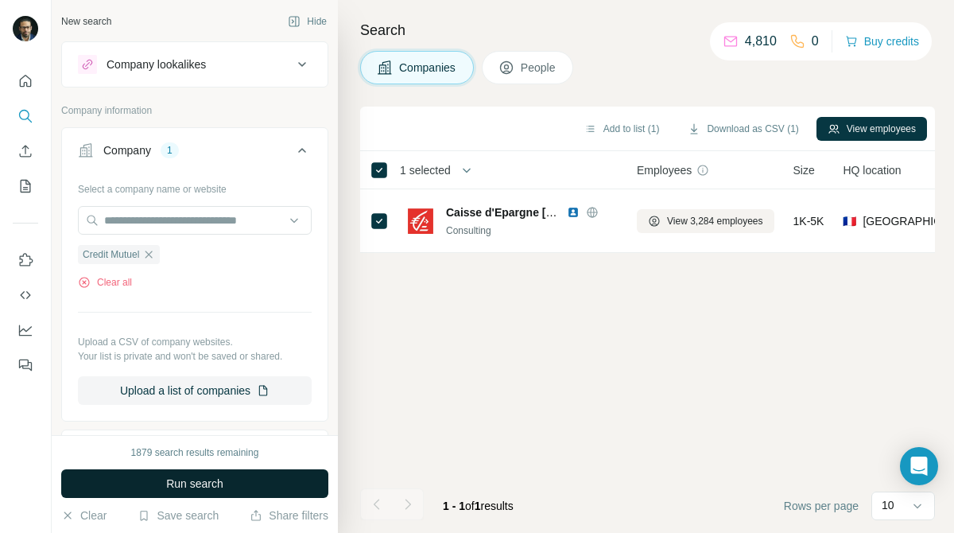
click at [261, 488] on button "Run search" at bounding box center [194, 483] width 267 height 29
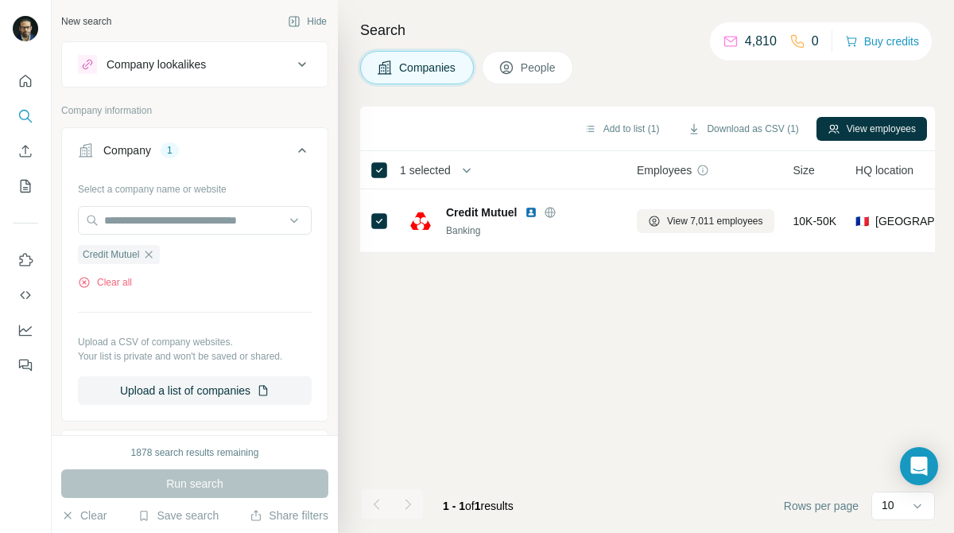
click at [860, 115] on div "Add to list (1) Download as CSV (1) View employees" at bounding box center [647, 129] width 559 height 28
click at [860, 129] on button "View employees" at bounding box center [872, 129] width 111 height 24
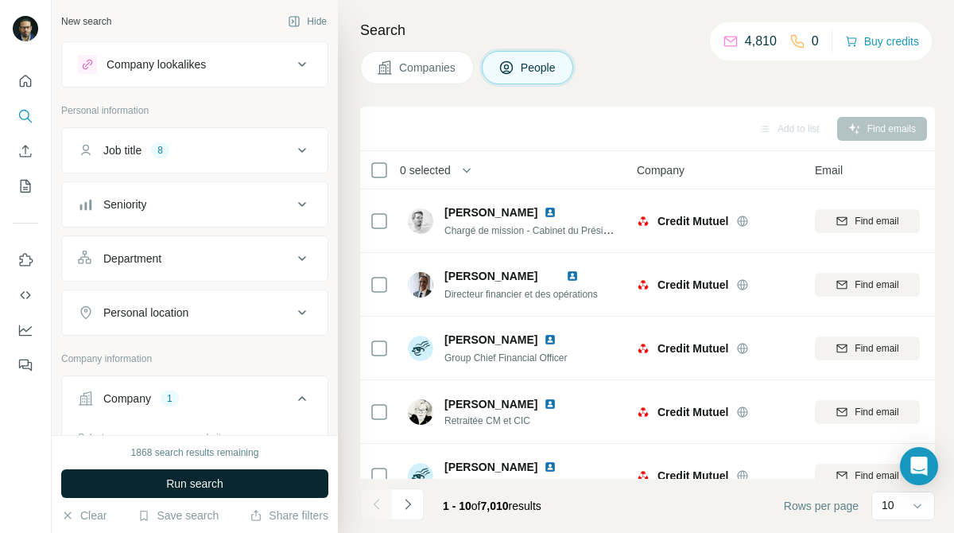
click at [293, 480] on button "Run search" at bounding box center [194, 483] width 267 height 29
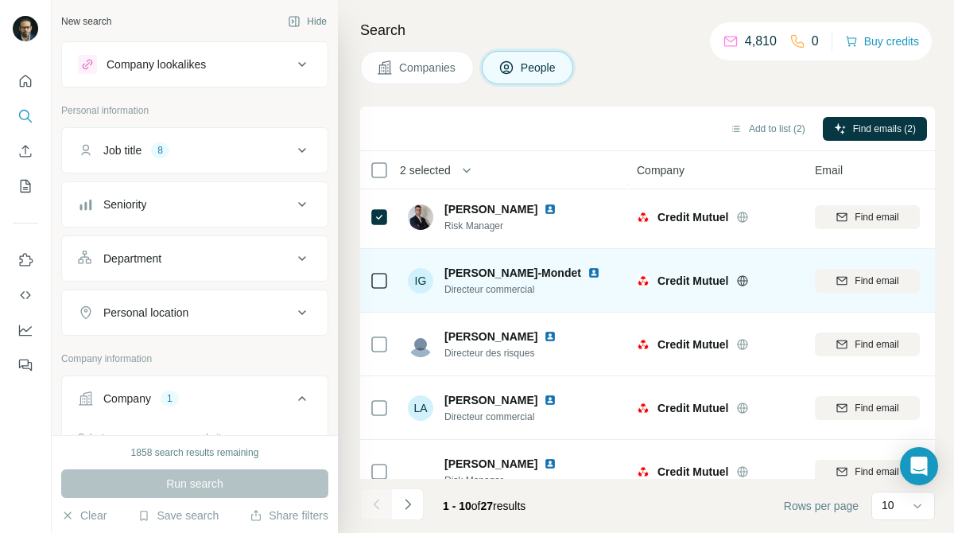
scroll to position [347, 0]
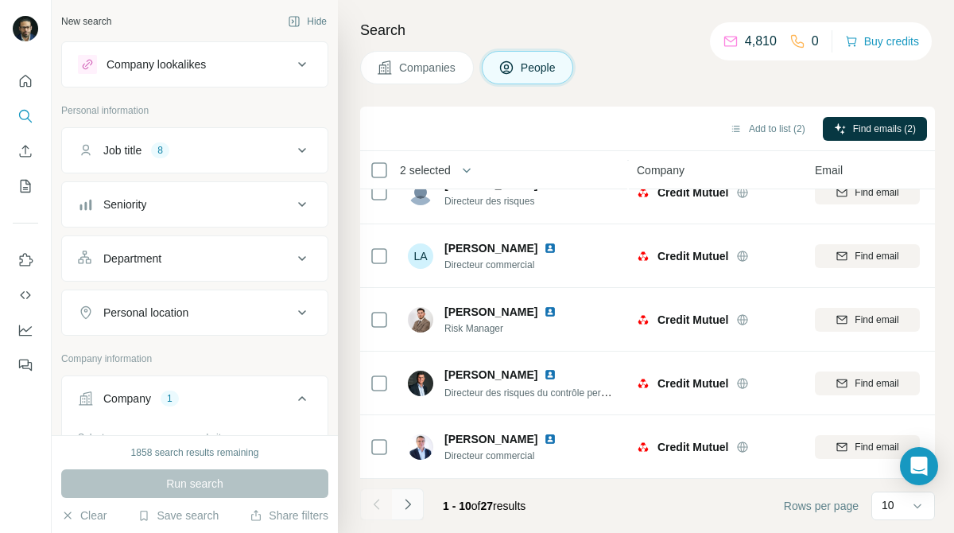
click at [414, 516] on button "Navigate to next page" at bounding box center [408, 504] width 32 height 32
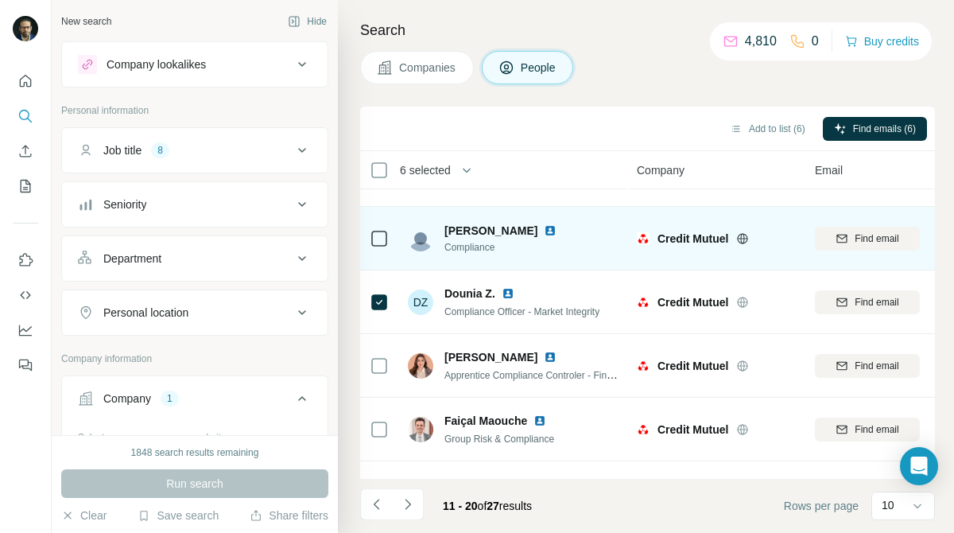
scroll to position [0, 0]
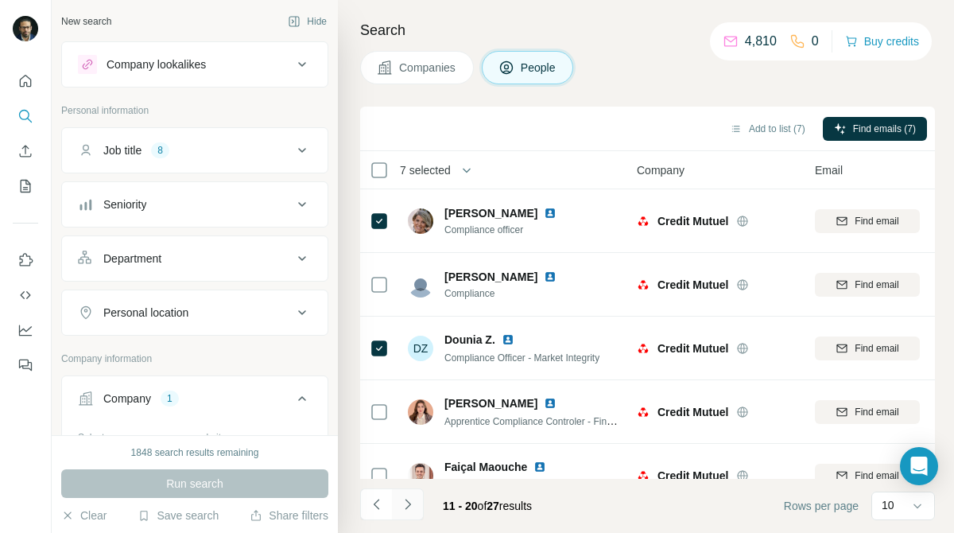
click at [406, 505] on icon "Navigate to next page" at bounding box center [408, 504] width 16 height 16
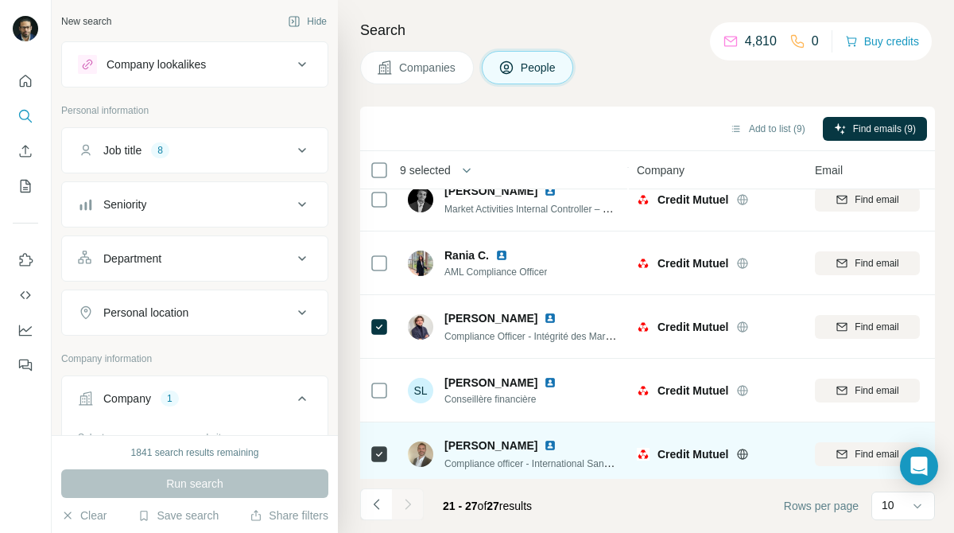
scroll to position [156, 0]
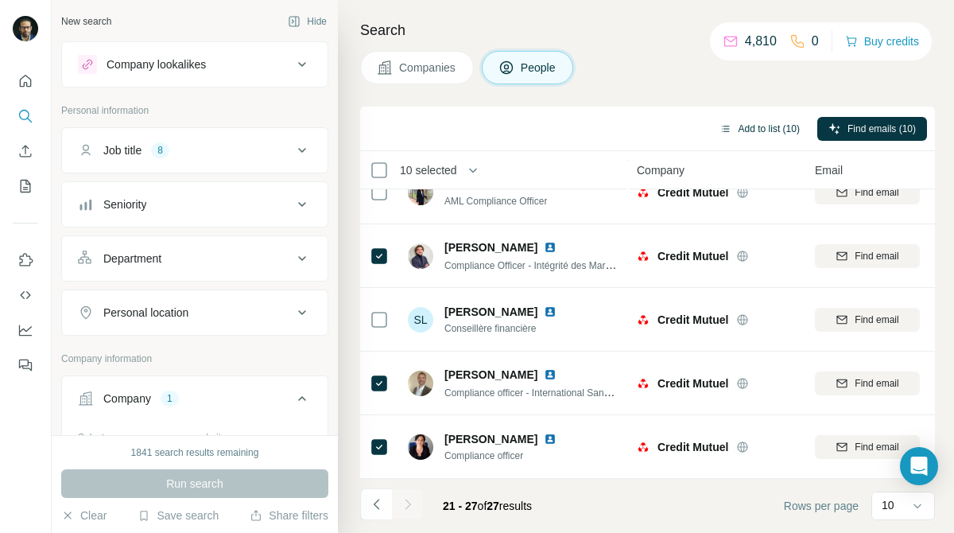
click at [778, 119] on button "Add to list (10)" at bounding box center [760, 129] width 103 height 24
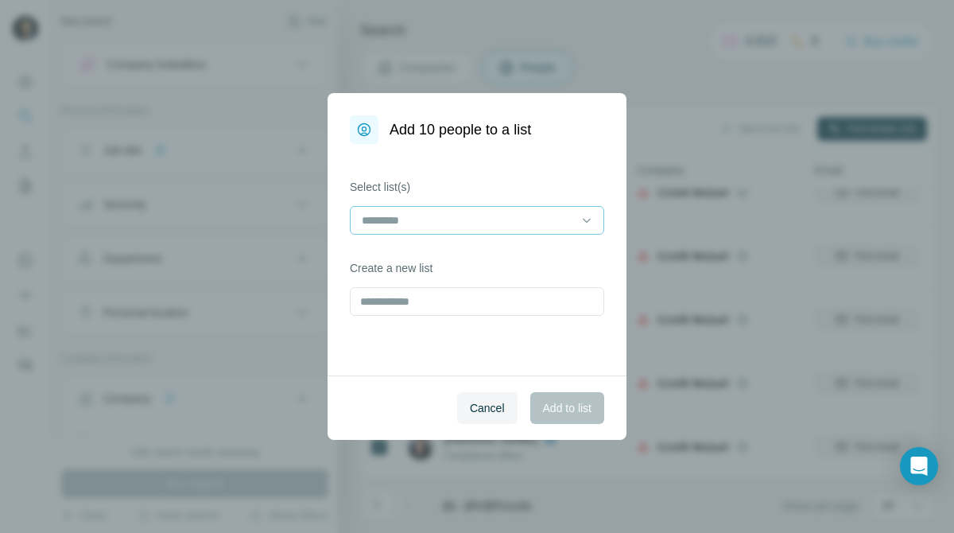
click at [515, 231] on div at bounding box center [467, 220] width 215 height 27
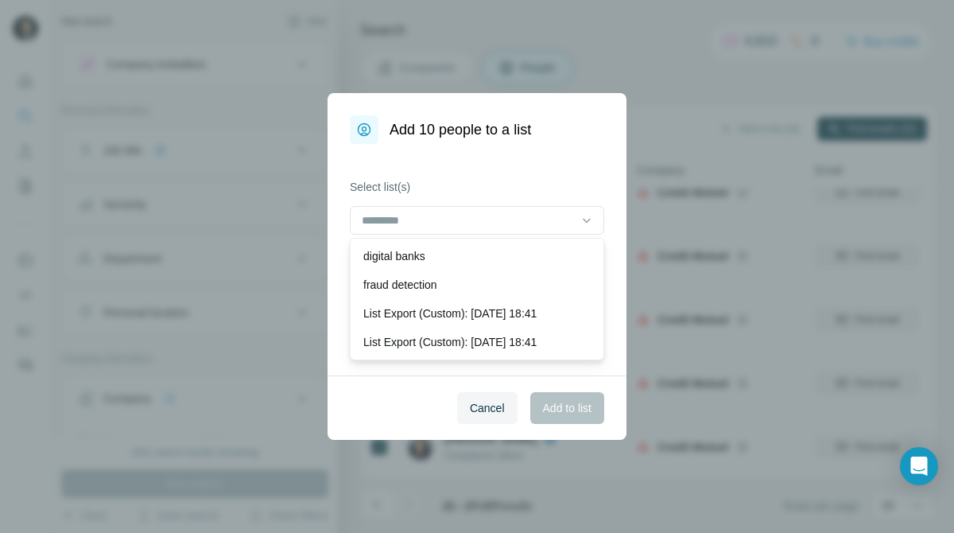
click at [468, 282] on div "fraud detection" at bounding box center [476, 285] width 227 height 16
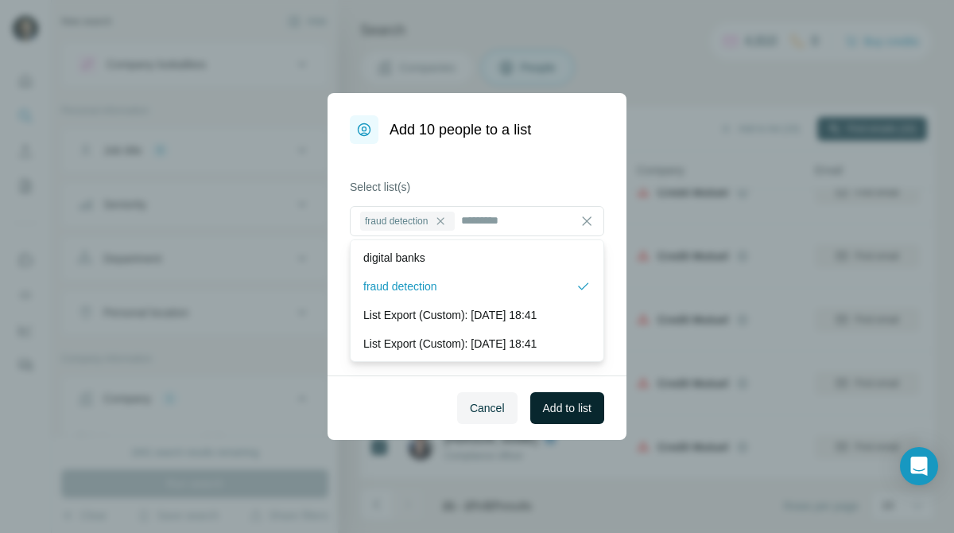
click at [569, 418] on button "Add to list" at bounding box center [567, 408] width 74 height 32
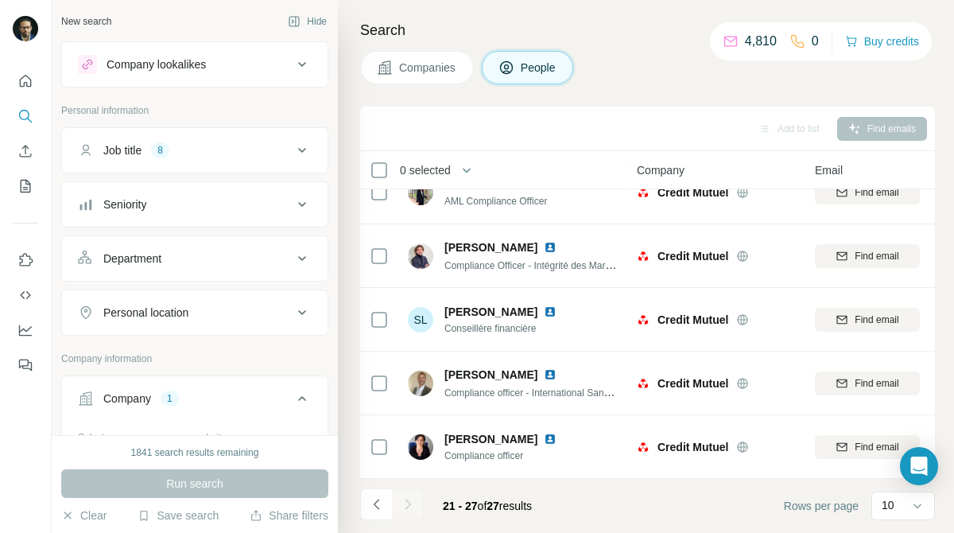
click at [25, 182] on icon "My lists" at bounding box center [25, 186] width 16 height 16
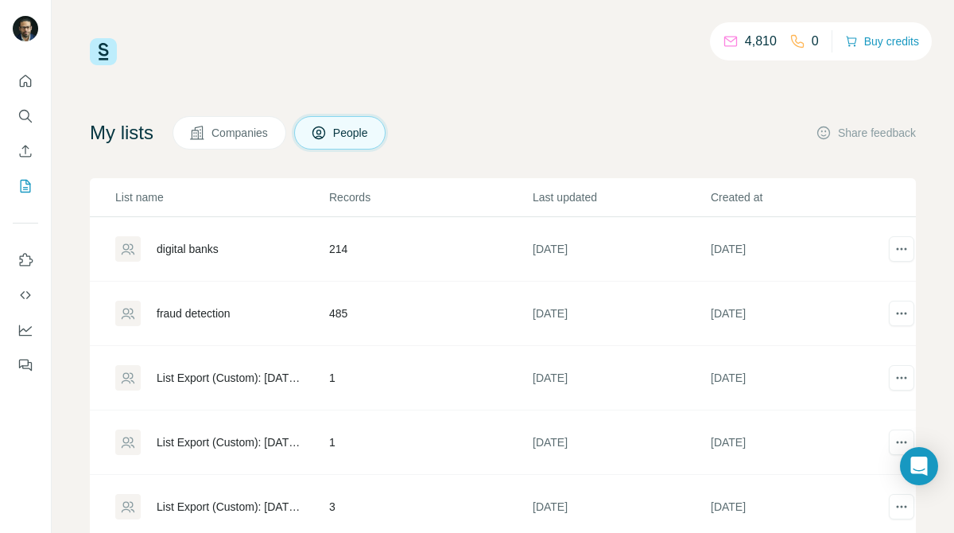
click at [193, 242] on div "digital banks" at bounding box center [188, 249] width 62 height 16
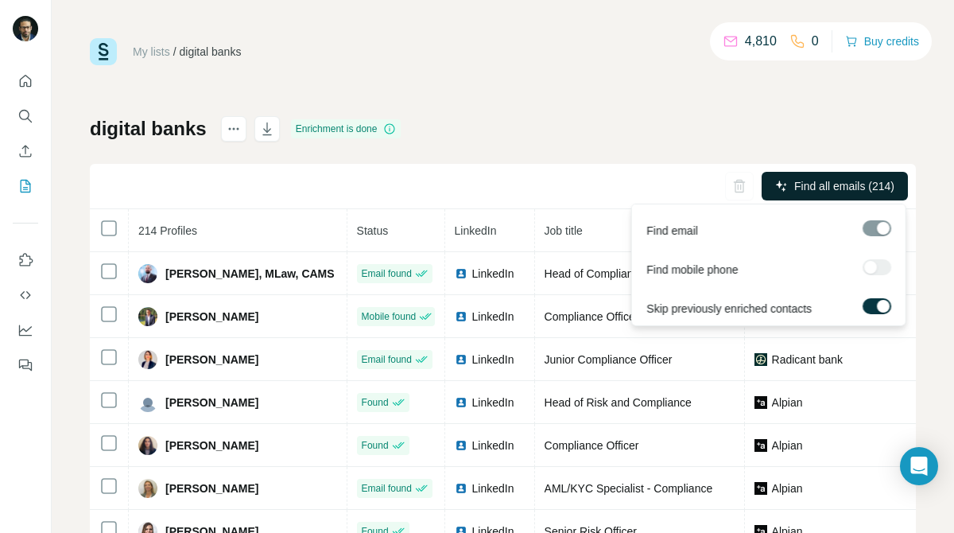
click at [853, 181] on span "Find all emails (214)" at bounding box center [845, 186] width 100 height 16
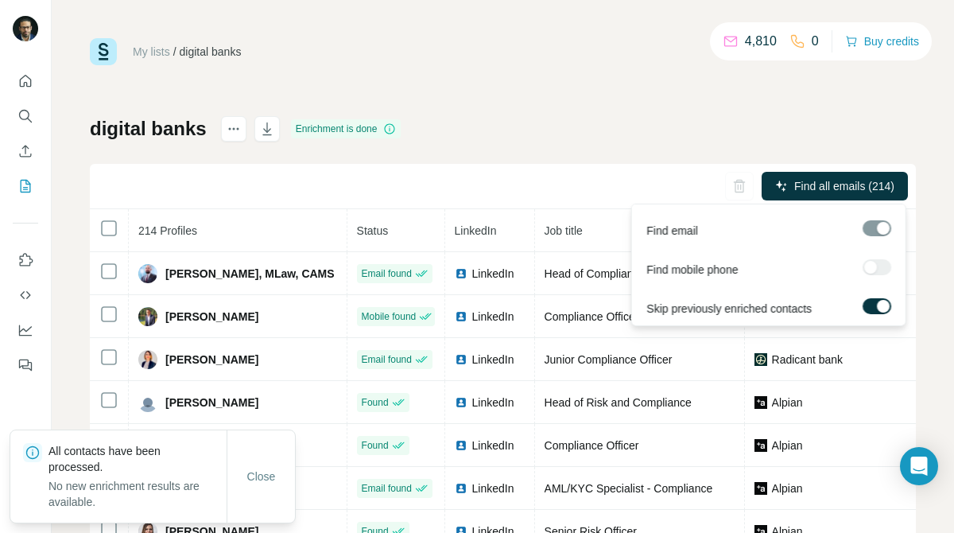
click at [853, 181] on span "Find all emails (214)" at bounding box center [845, 186] width 100 height 16
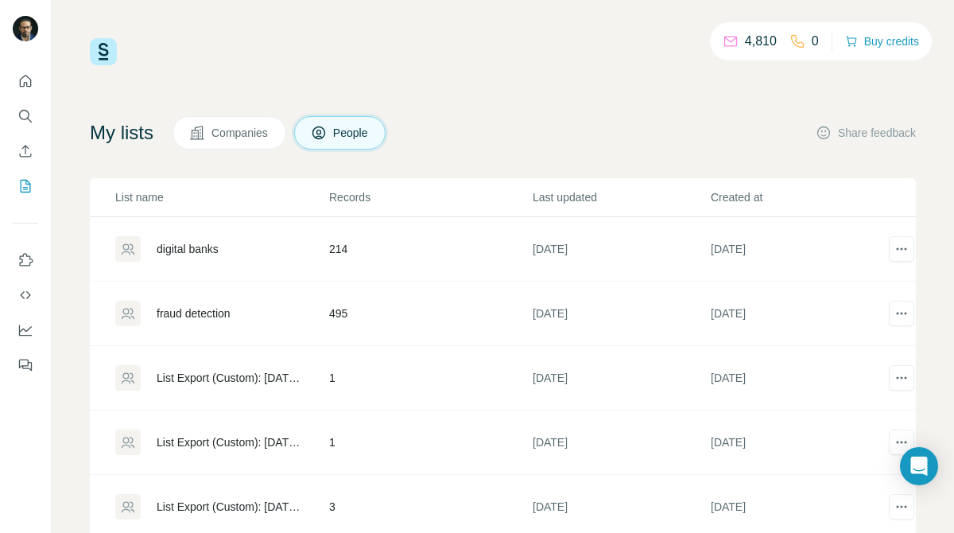
click at [195, 305] on div "fraud detection" at bounding box center [194, 313] width 74 height 16
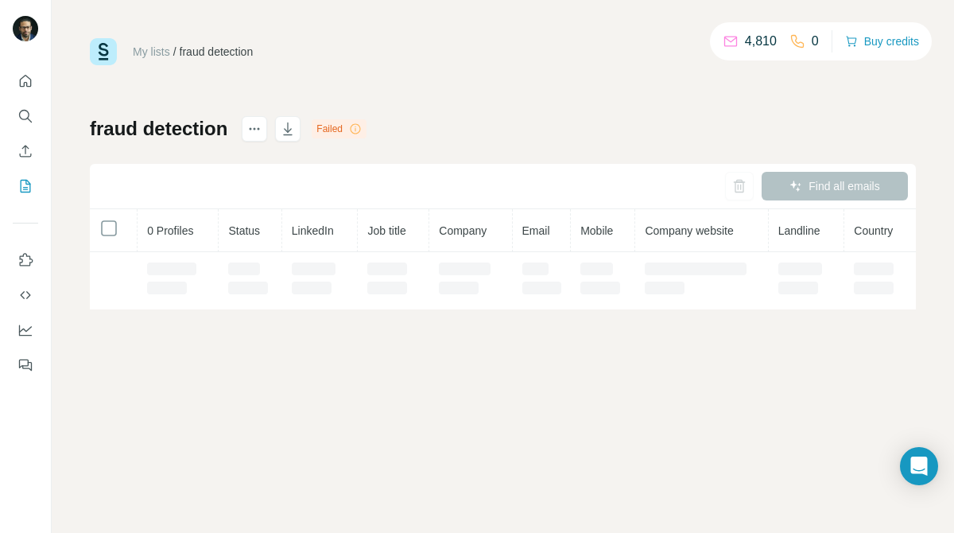
click at [201, 311] on div "My lists / fraud detection 4,810 0 Buy credits fraud detection Failed Find all …" at bounding box center [503, 266] width 903 height 533
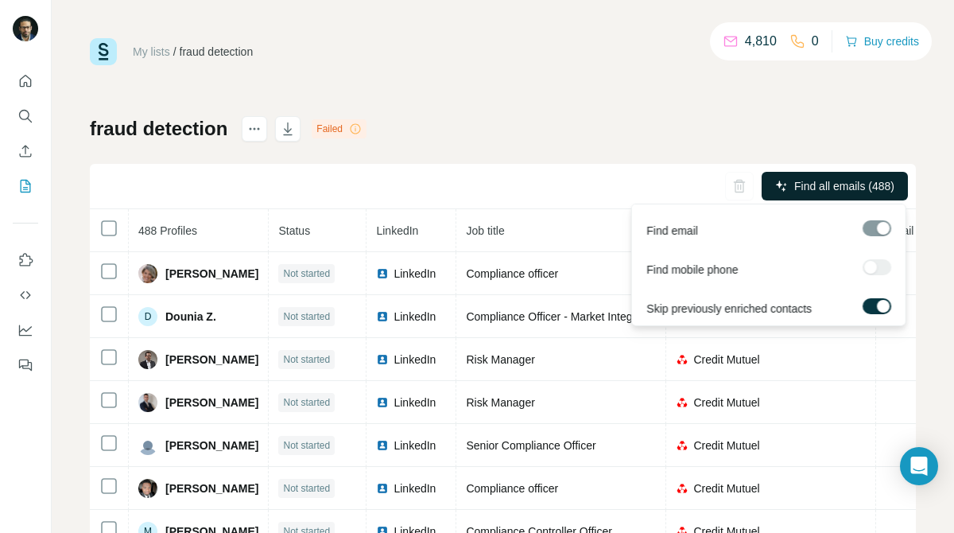
click at [832, 196] on button "Find all emails (488)" at bounding box center [835, 186] width 146 height 29
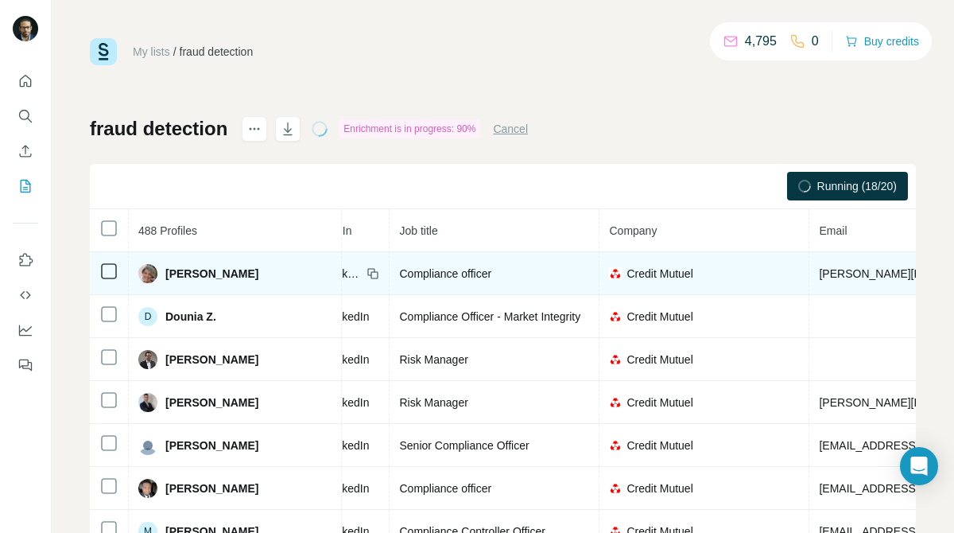
scroll to position [0, 131]
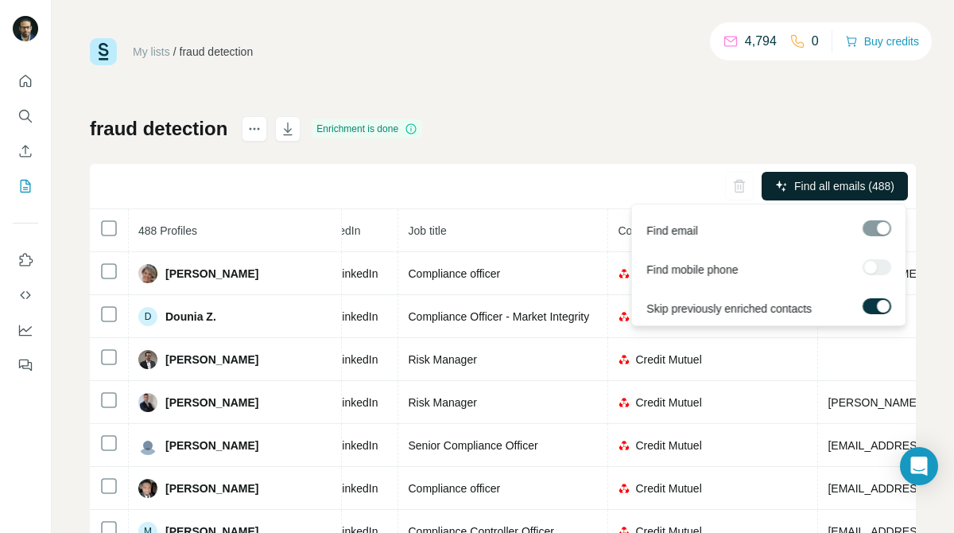
click at [828, 188] on span "Find all emails (488)" at bounding box center [845, 186] width 100 height 16
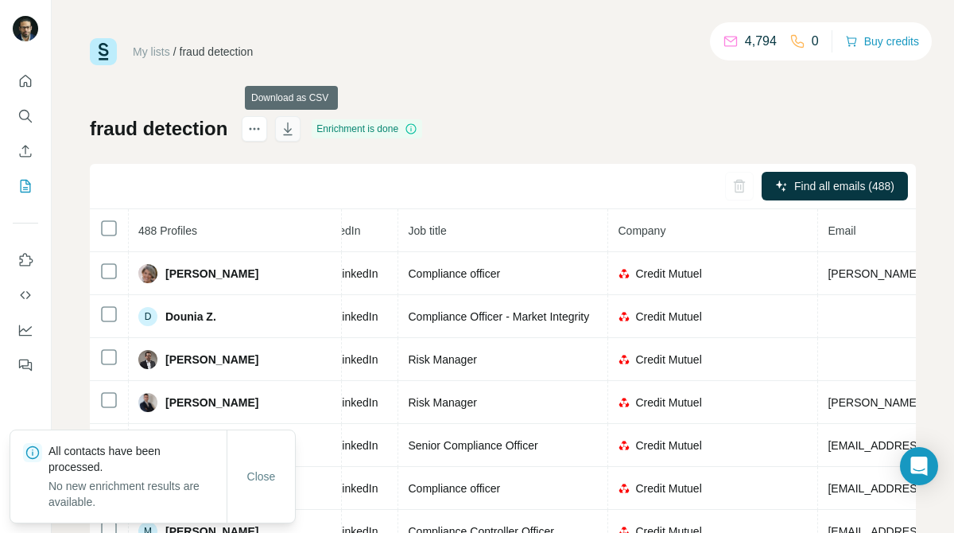
click at [295, 132] on icon "button" at bounding box center [288, 129] width 16 height 16
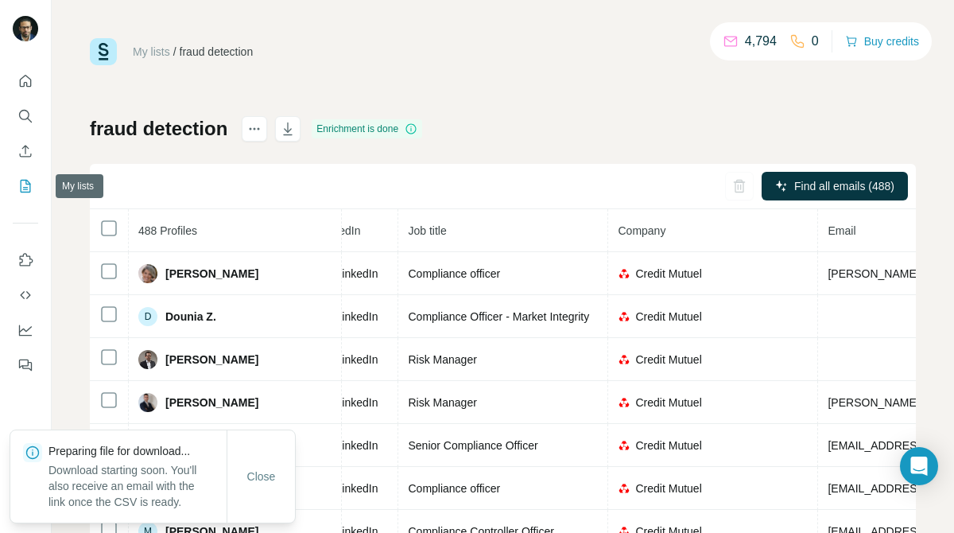
click at [15, 186] on button "My lists" at bounding box center [25, 186] width 25 height 29
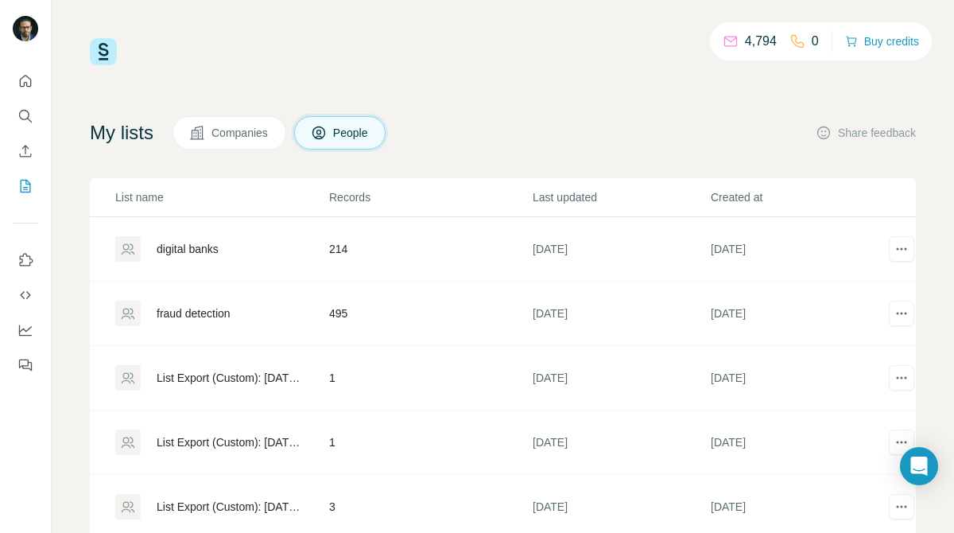
click at [208, 245] on div "digital banks" at bounding box center [188, 249] width 62 height 16
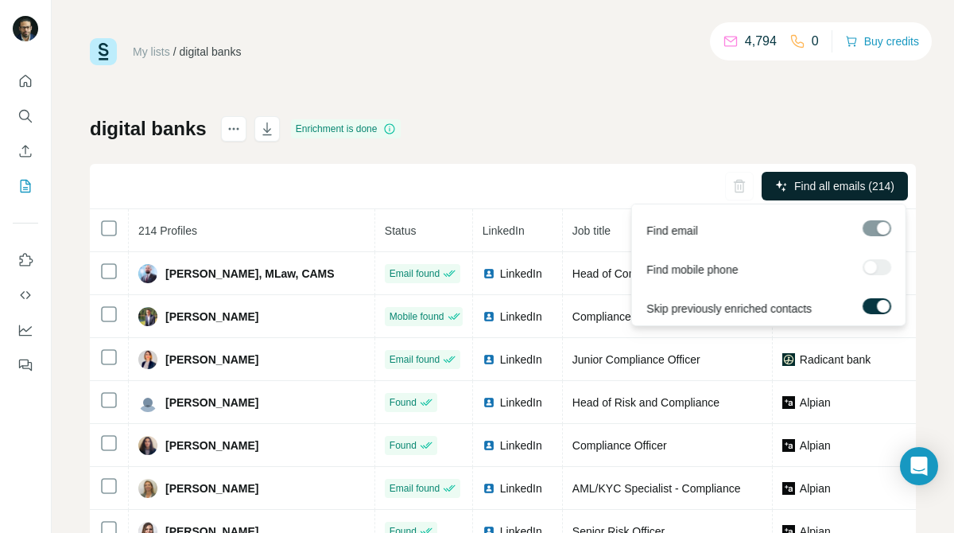
click at [881, 188] on span "Find all emails (214)" at bounding box center [845, 186] width 100 height 16
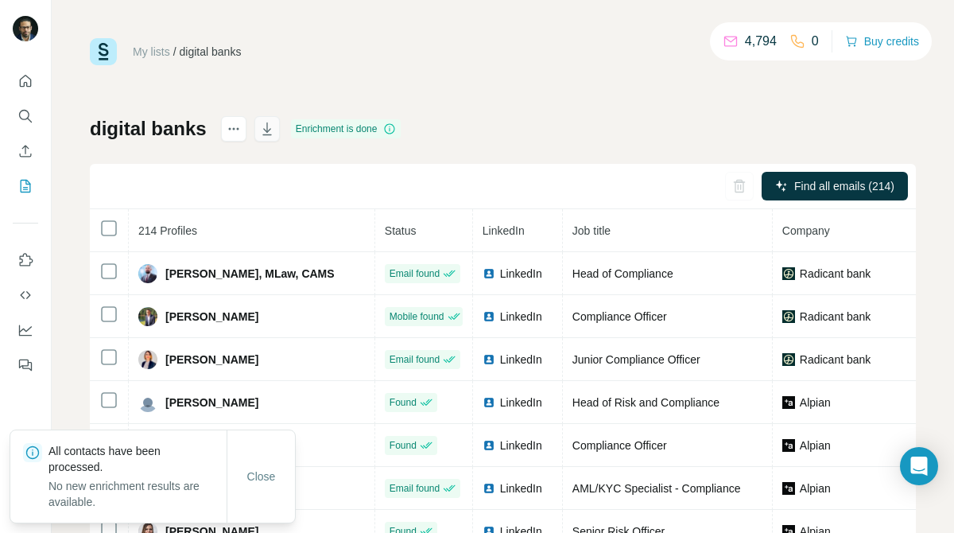
click at [269, 123] on icon "button" at bounding box center [266, 128] width 9 height 13
click at [285, 25] on div "My lists / digital banks 4,794 0 Buy credits digital banks Enrichment is done F…" at bounding box center [503, 266] width 903 height 533
